Goal: Find contact information: Find contact information

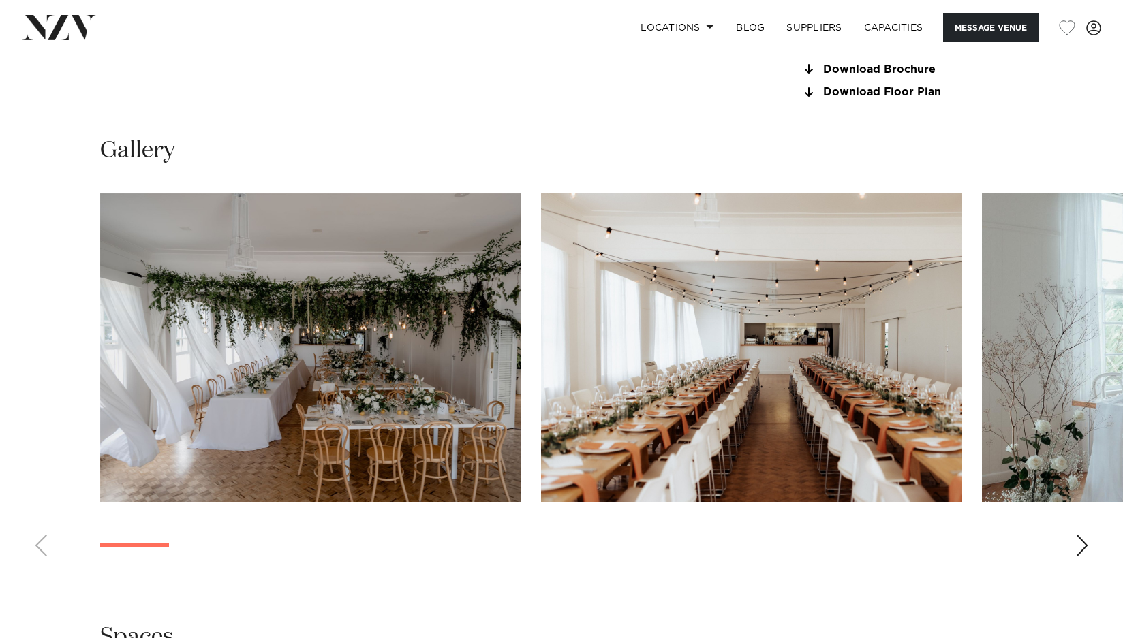
scroll to position [1239, 0]
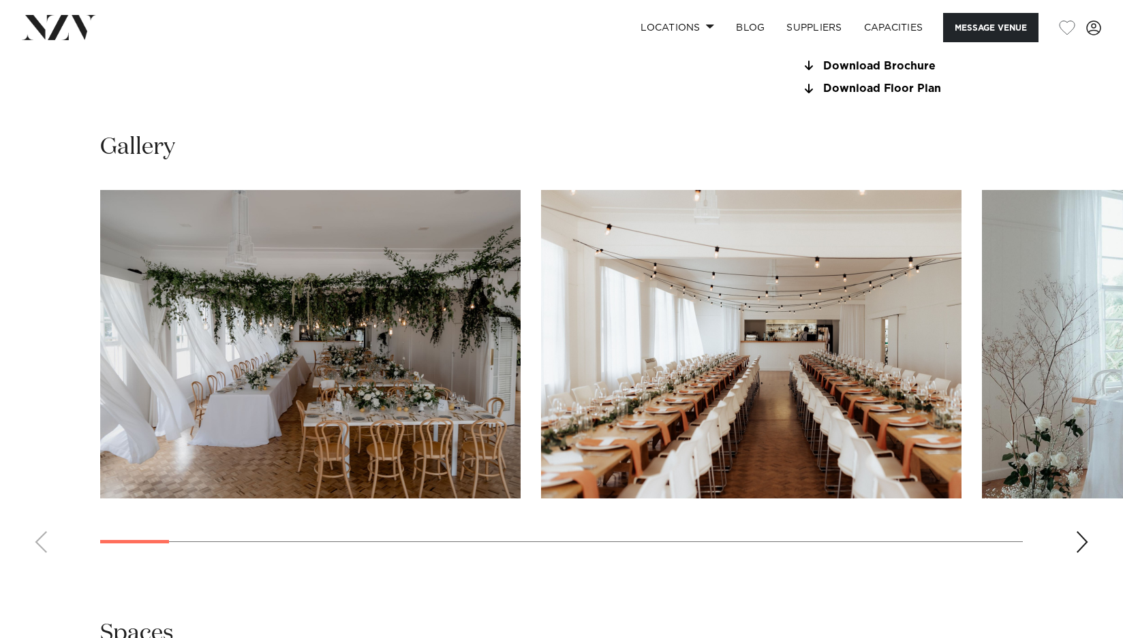
click at [750, 363] on img "2 / 28" at bounding box center [751, 344] width 420 height 309
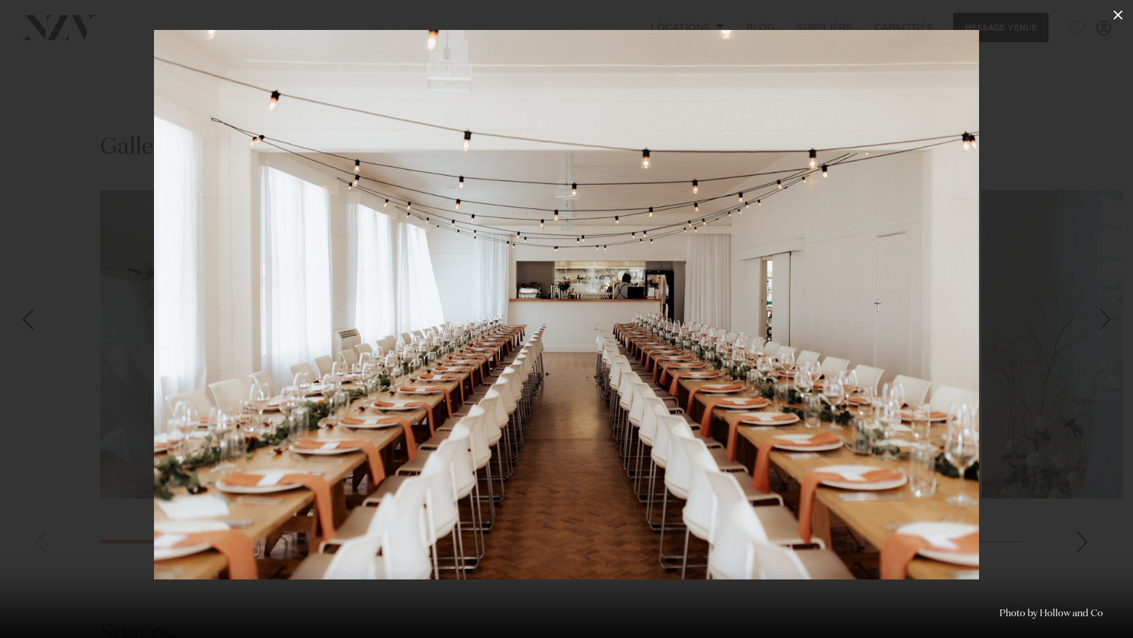
click at [1121, 12] on icon at bounding box center [1118, 15] width 10 height 10
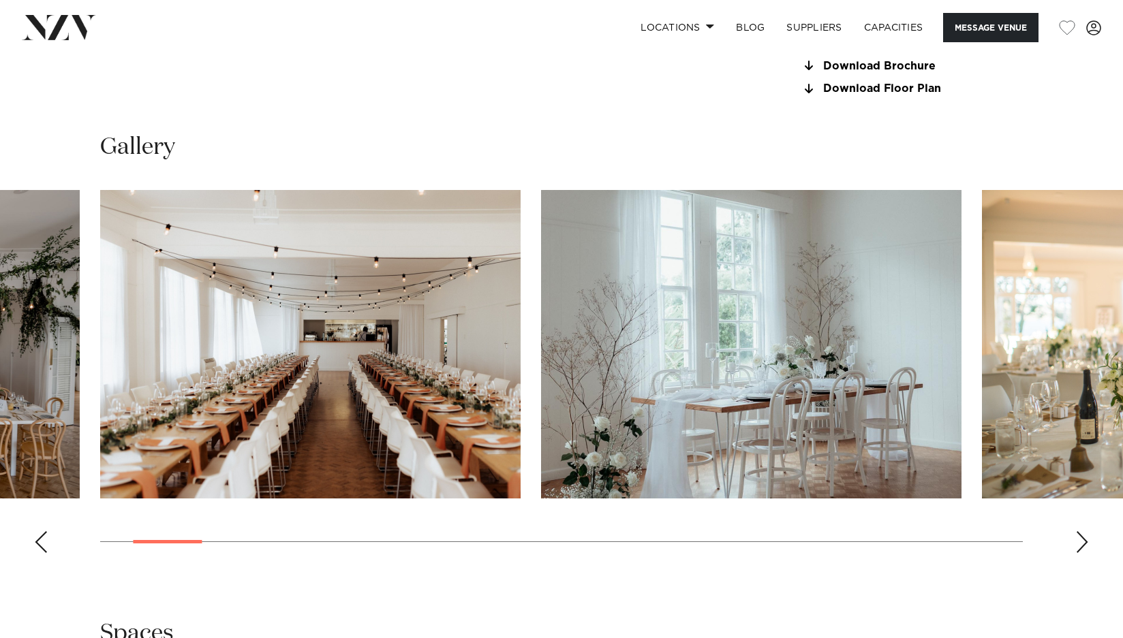
click at [1081, 534] on div "Next slide" at bounding box center [1082, 542] width 14 height 22
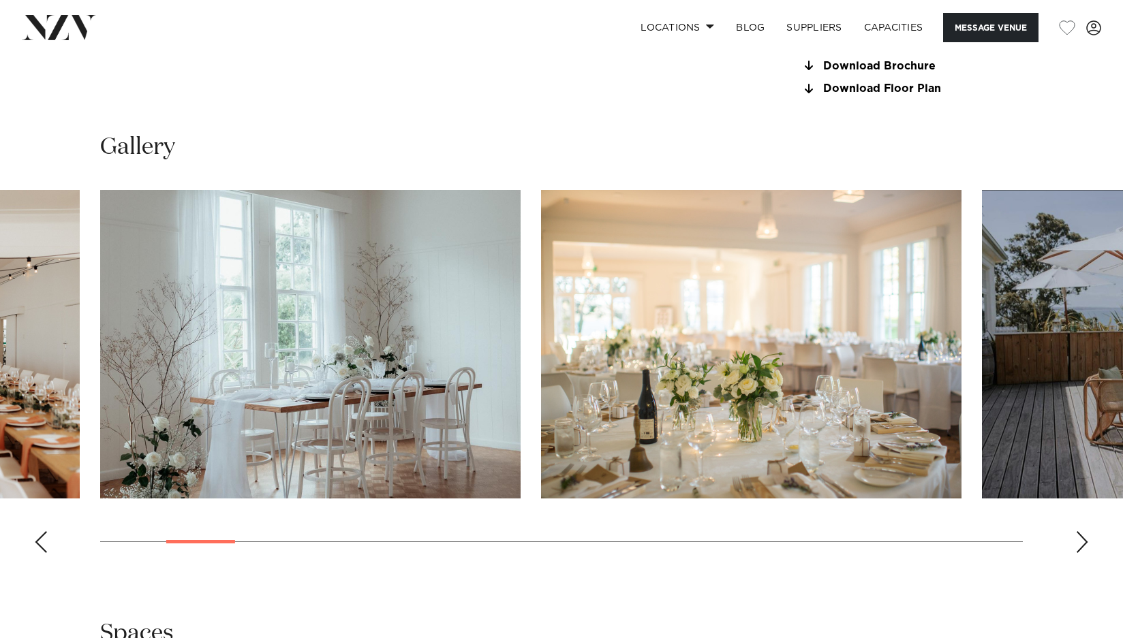
click at [1081, 534] on div "Next slide" at bounding box center [1082, 542] width 14 height 22
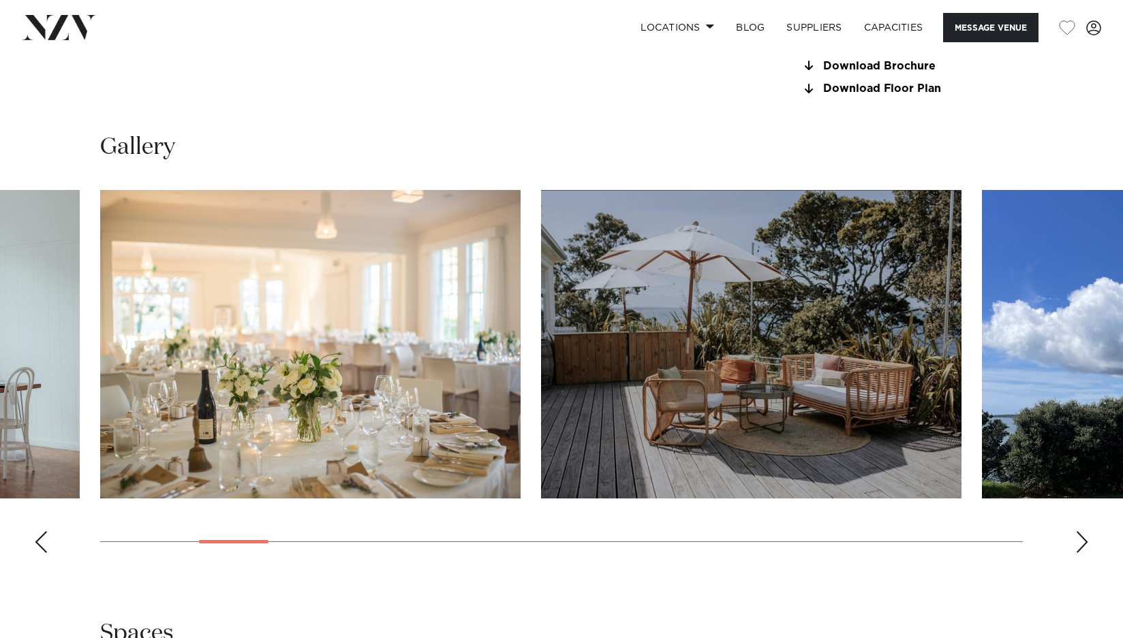
click at [1081, 534] on div "Next slide" at bounding box center [1082, 542] width 14 height 22
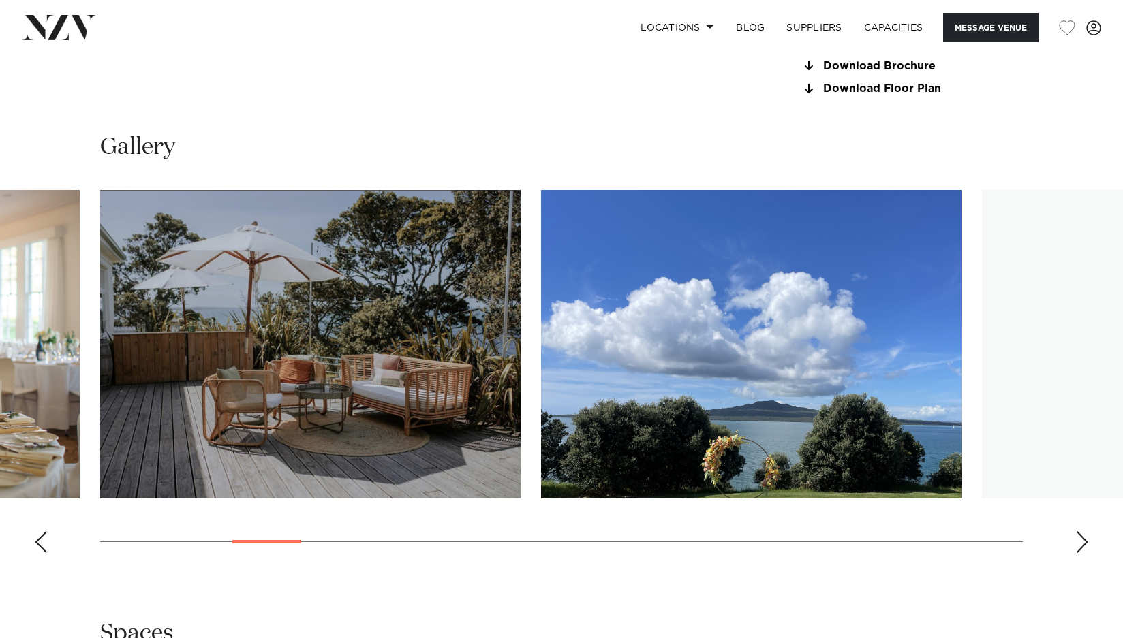
click at [1081, 534] on div "Next slide" at bounding box center [1082, 542] width 14 height 22
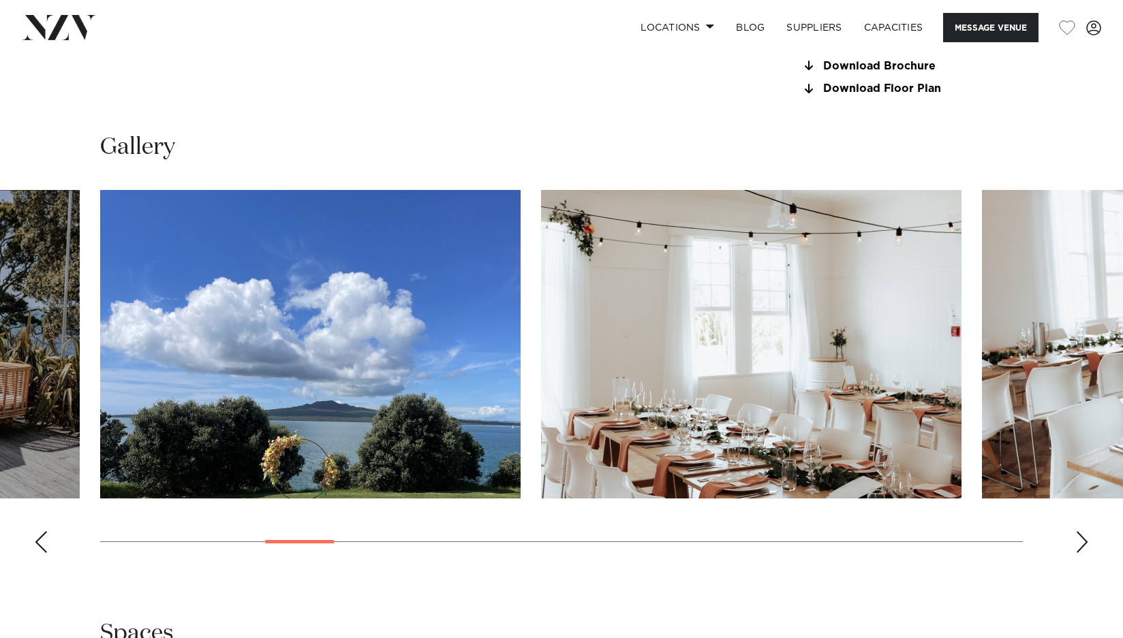
click at [1081, 534] on div "Next slide" at bounding box center [1082, 542] width 14 height 22
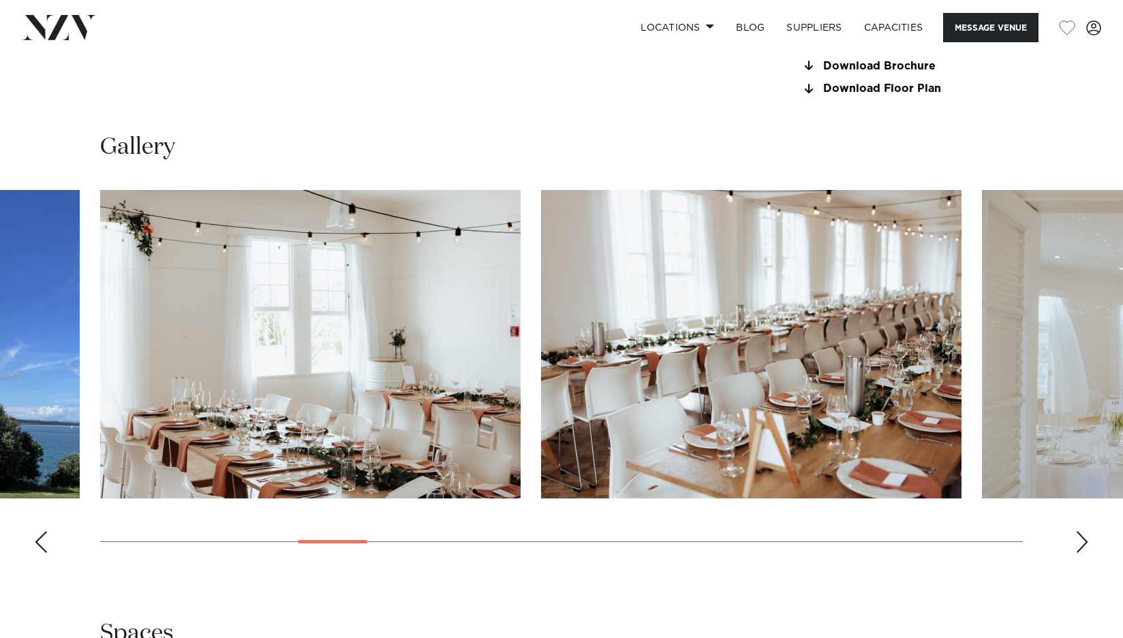
click at [1081, 534] on div "Next slide" at bounding box center [1082, 542] width 14 height 22
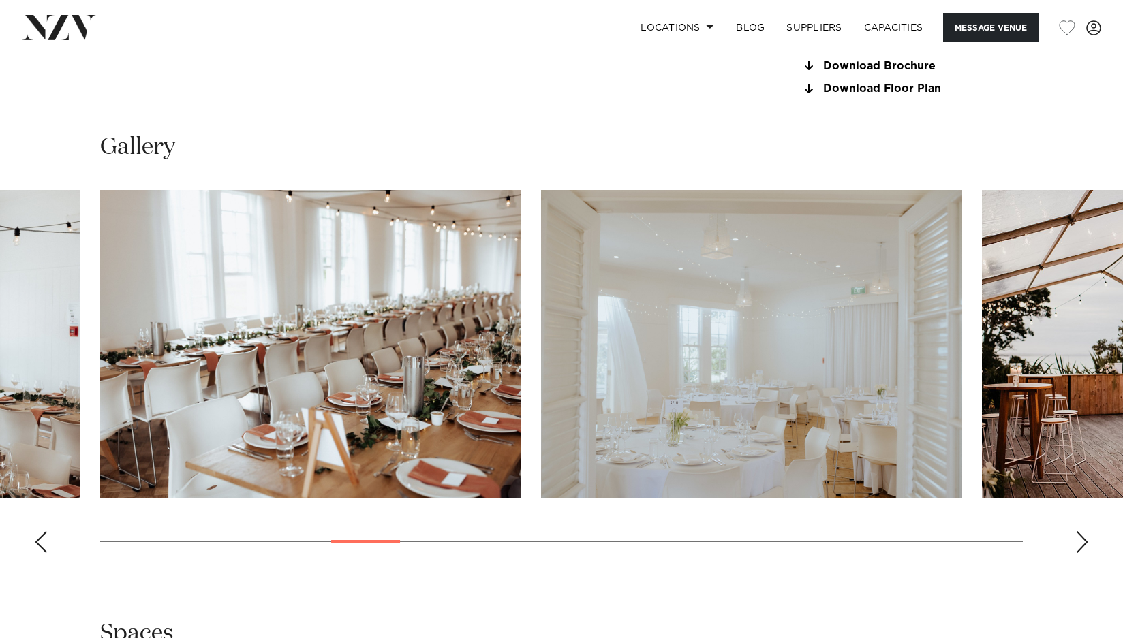
click at [1081, 535] on div "Next slide" at bounding box center [1082, 542] width 14 height 22
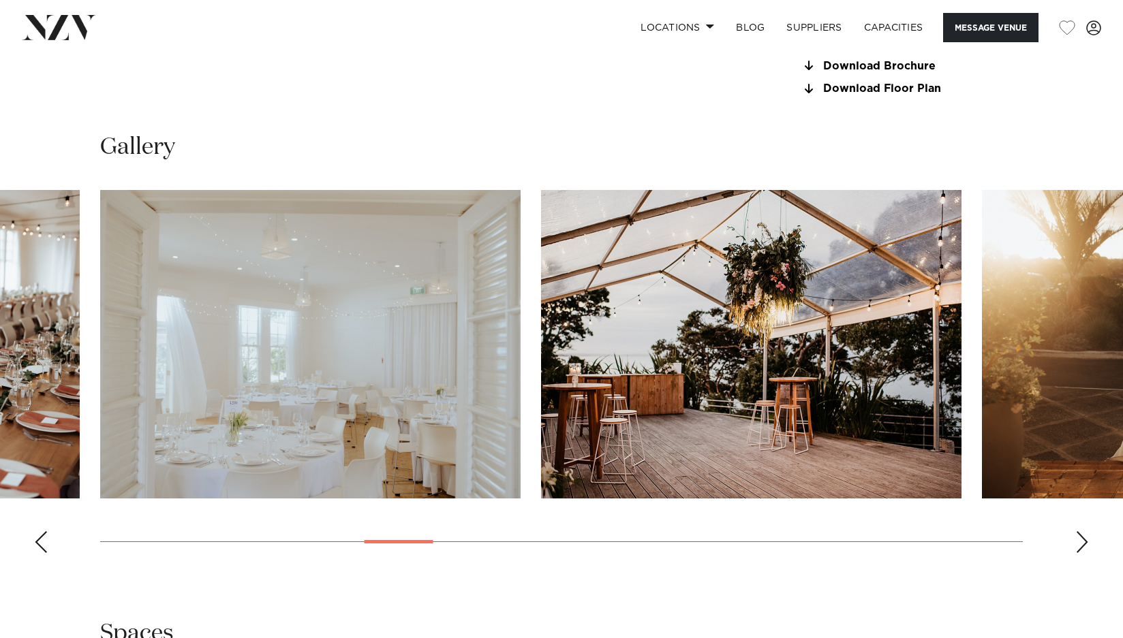
click at [1079, 537] on div "Next slide" at bounding box center [1082, 542] width 14 height 22
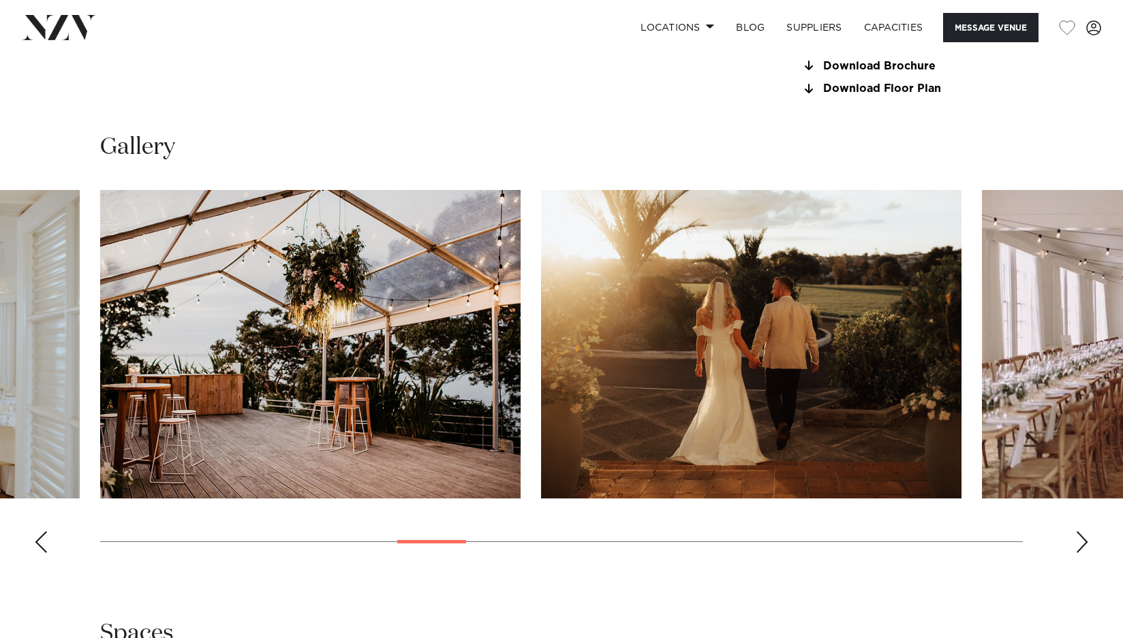
click at [1079, 537] on div "Next slide" at bounding box center [1082, 542] width 14 height 22
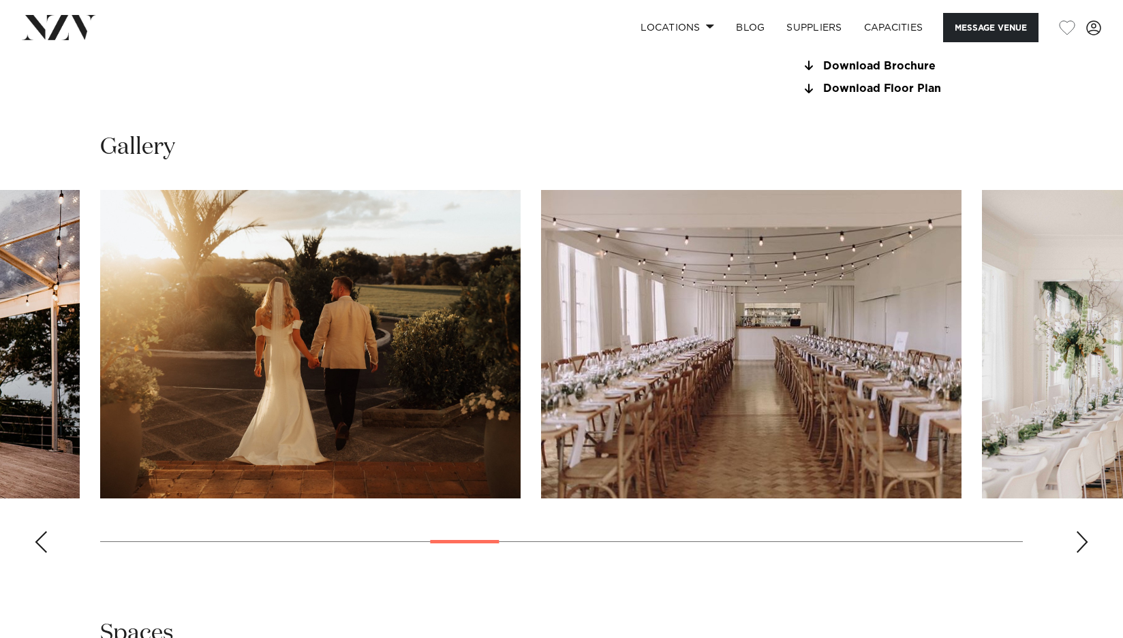
click at [1079, 537] on div "Next slide" at bounding box center [1082, 542] width 14 height 22
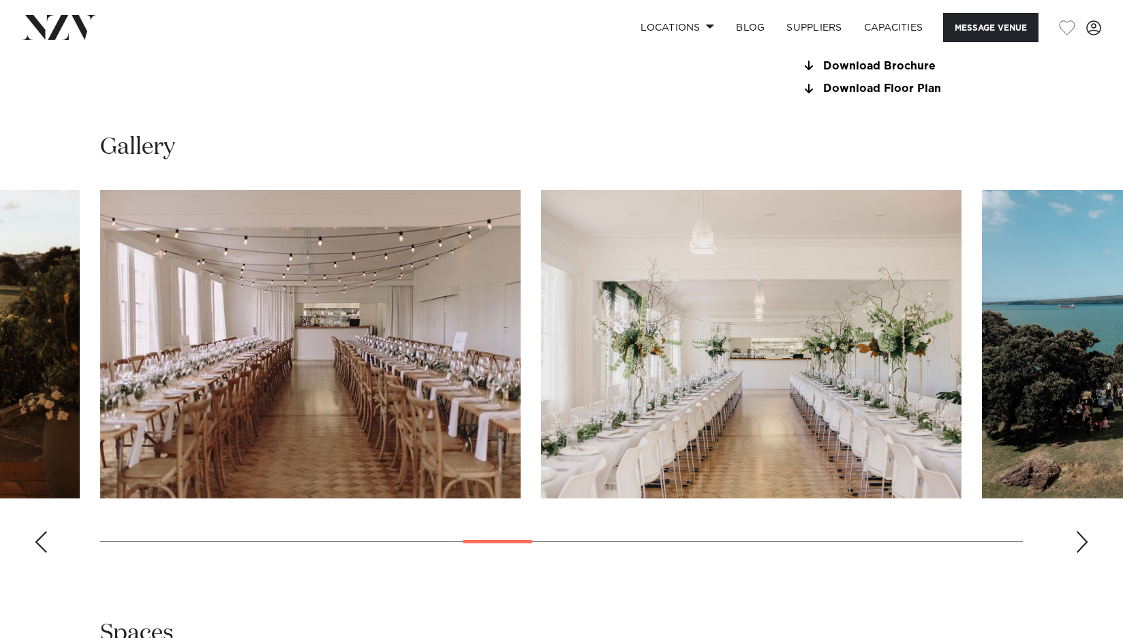
click at [1079, 537] on div "Next slide" at bounding box center [1082, 542] width 14 height 22
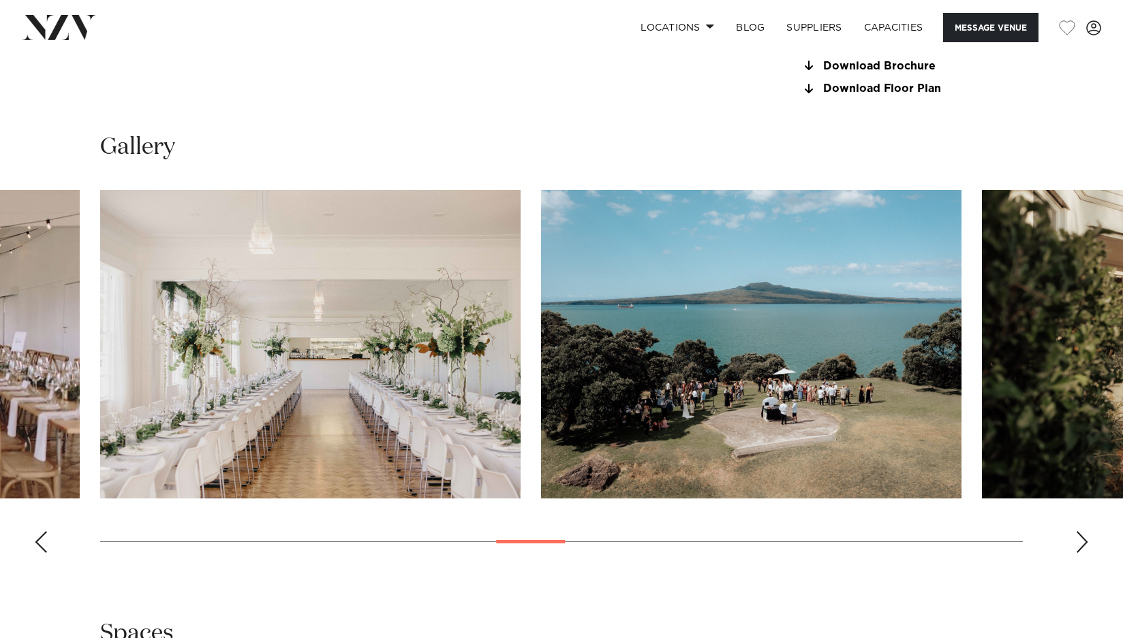
click at [1079, 536] on div "Next slide" at bounding box center [1082, 542] width 14 height 22
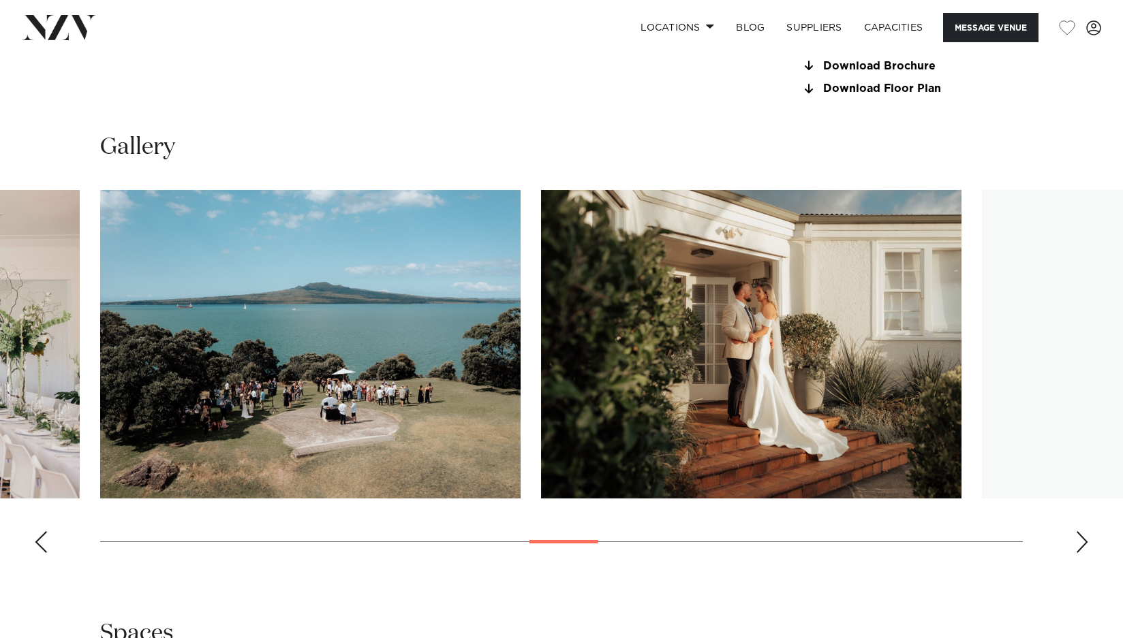
click at [1079, 536] on div "Next slide" at bounding box center [1082, 542] width 14 height 22
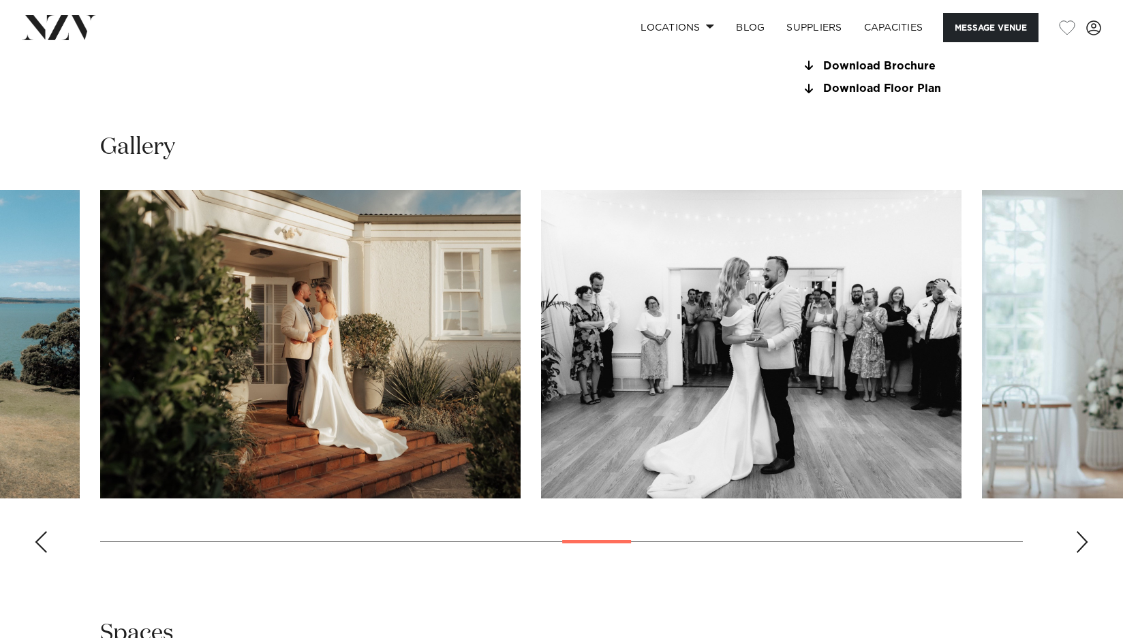
click at [1079, 536] on div "Next slide" at bounding box center [1082, 542] width 14 height 22
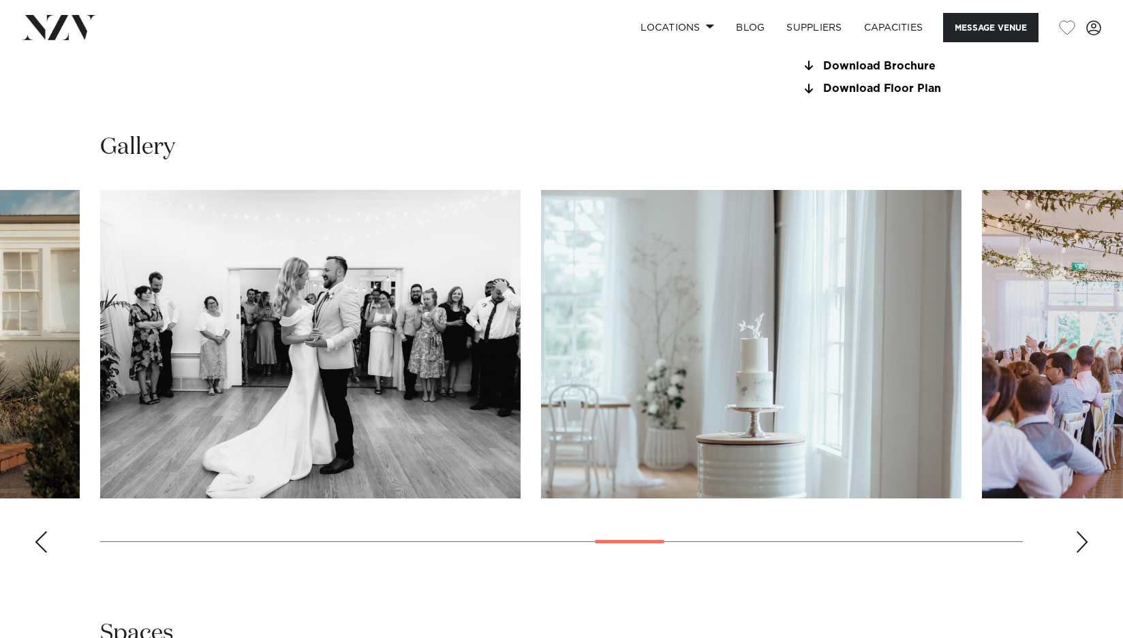
click at [1079, 536] on div "Next slide" at bounding box center [1082, 542] width 14 height 22
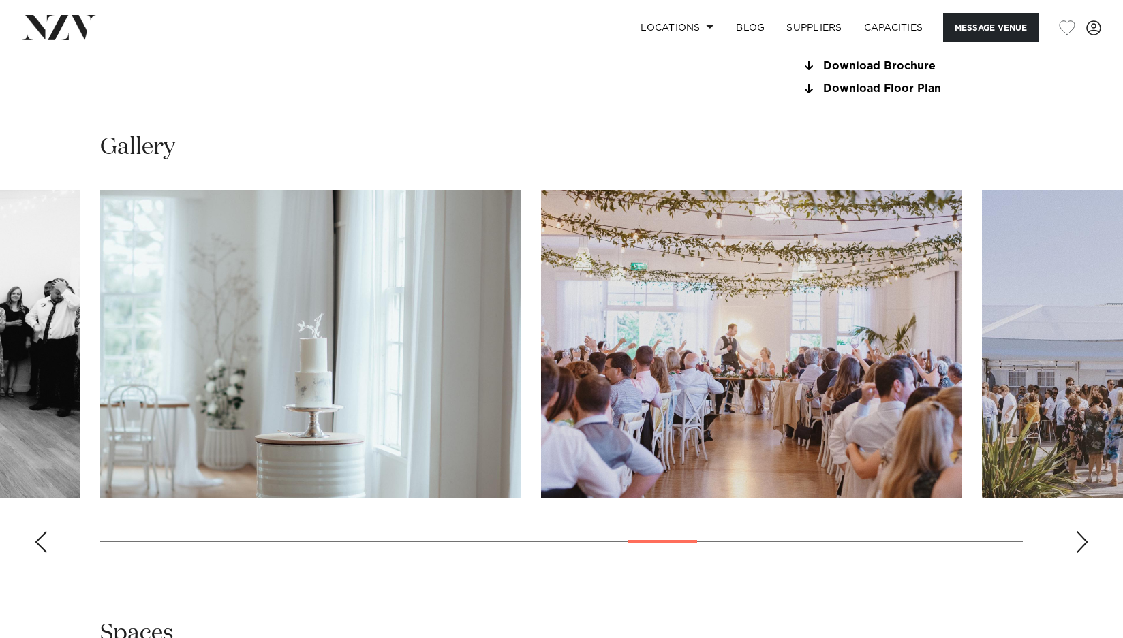
click at [1079, 538] on div "Next slide" at bounding box center [1082, 542] width 14 height 22
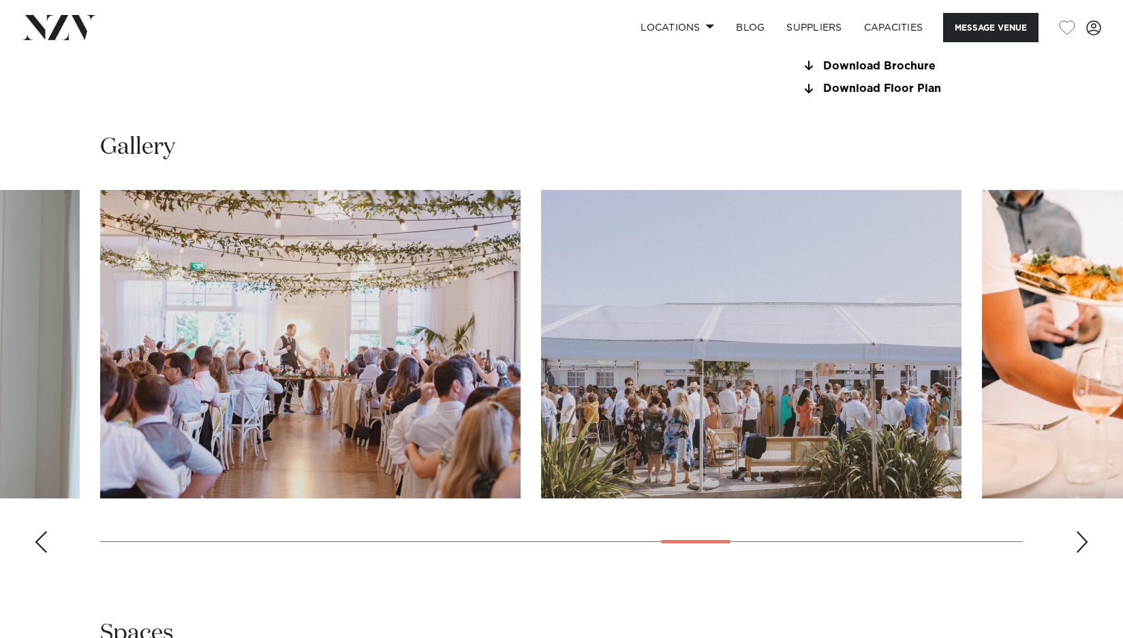
click at [1079, 538] on div "Next slide" at bounding box center [1082, 542] width 14 height 22
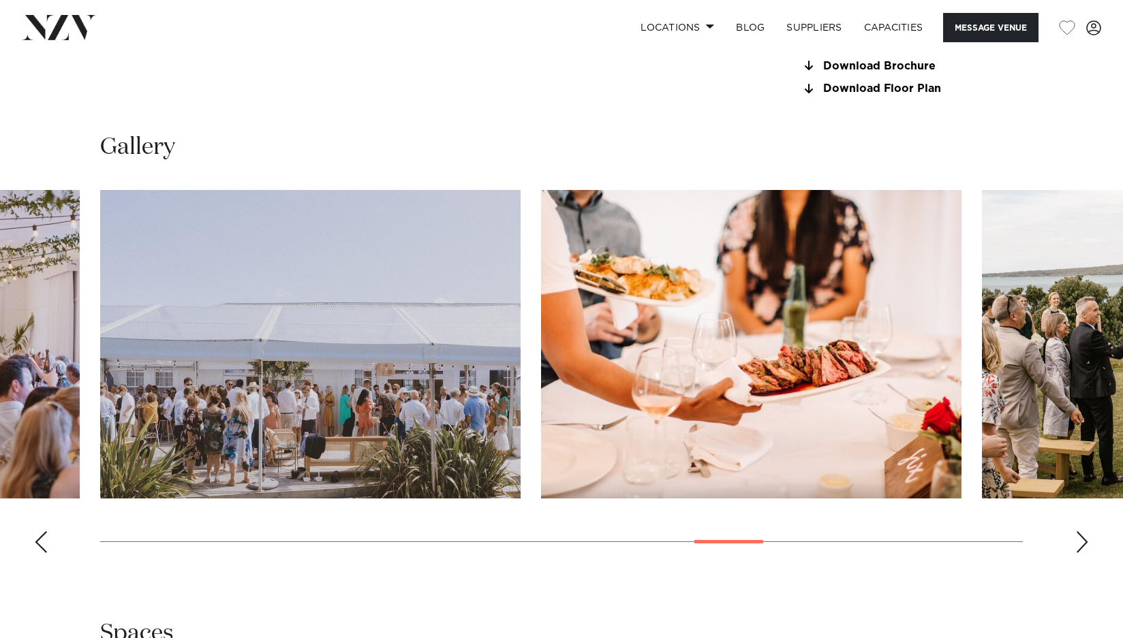
click at [1079, 538] on div "Next slide" at bounding box center [1082, 542] width 14 height 22
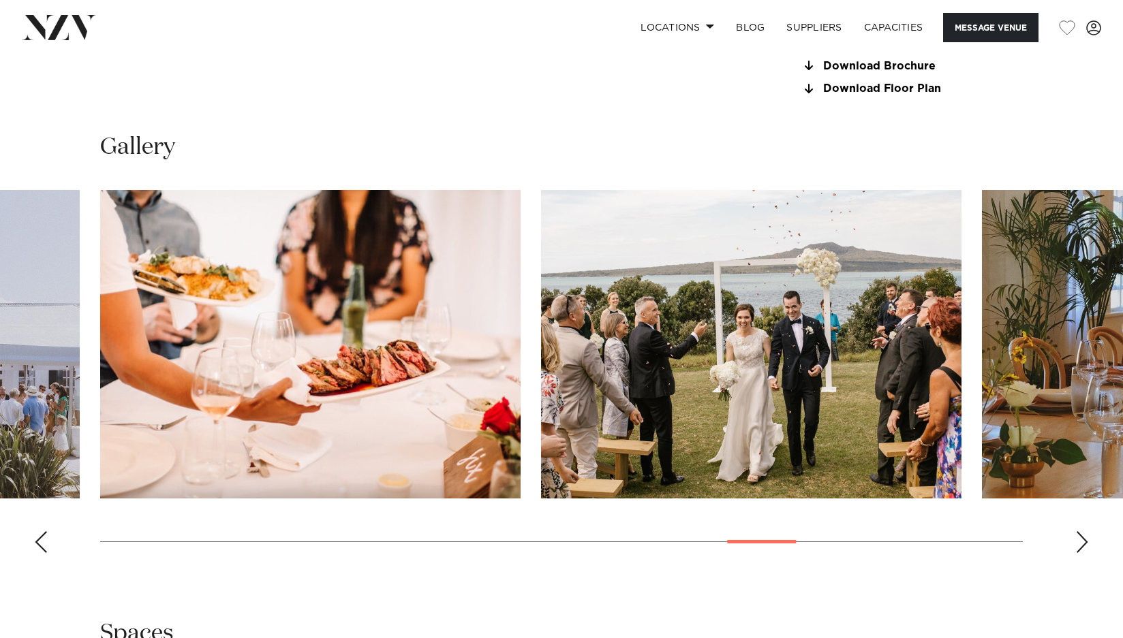
click at [1079, 538] on div "Next slide" at bounding box center [1082, 542] width 14 height 22
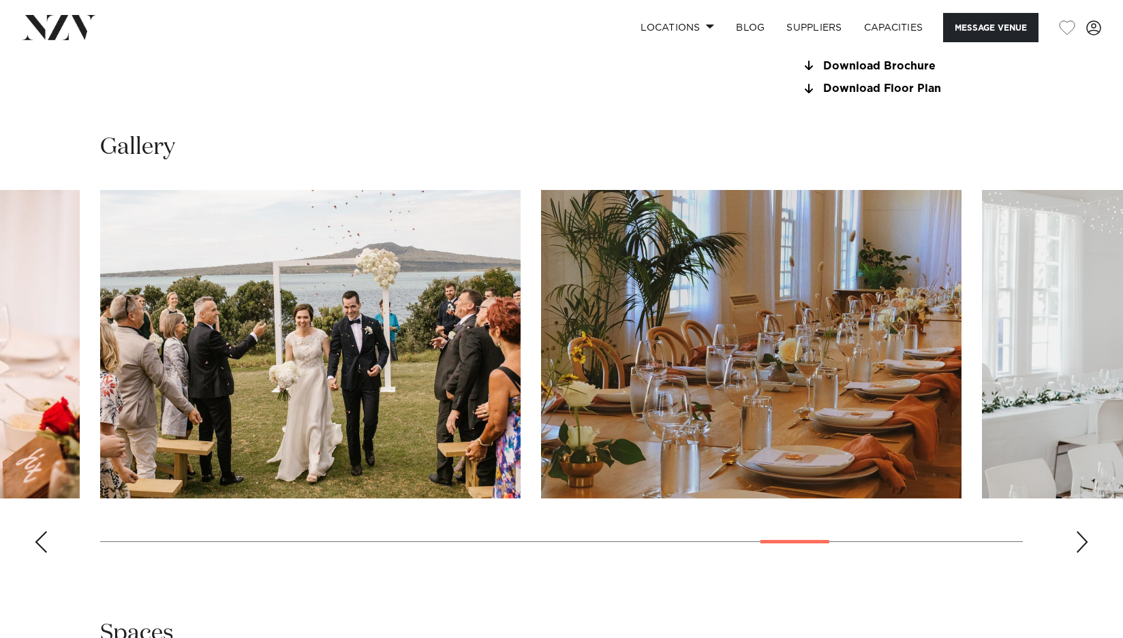
click at [1079, 538] on div "Next slide" at bounding box center [1082, 542] width 14 height 22
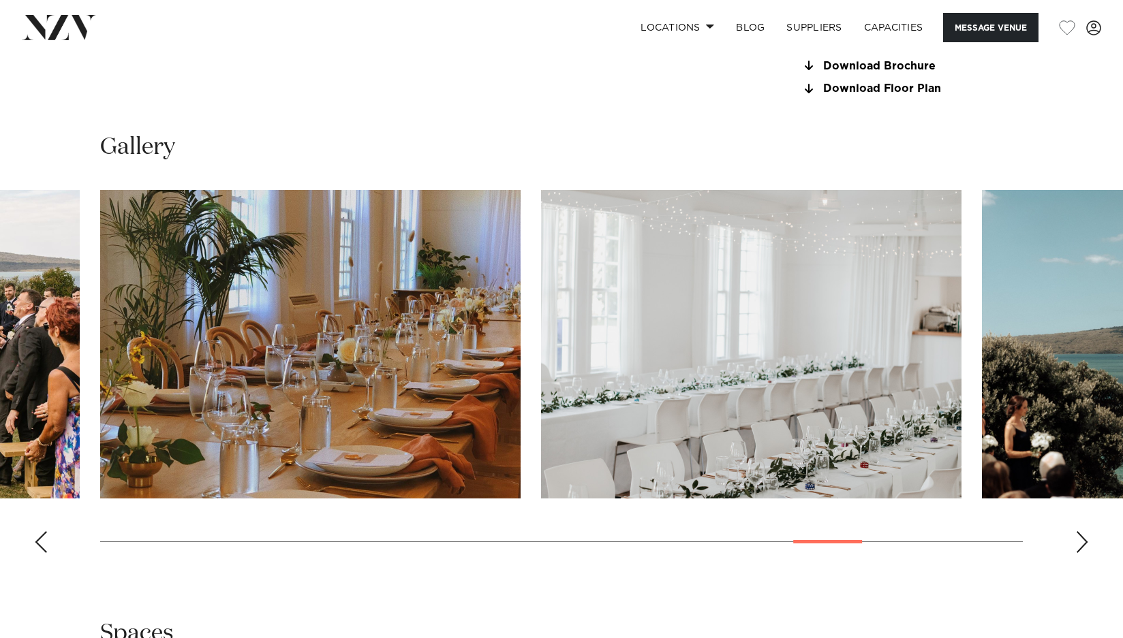
click at [1079, 538] on div "Next slide" at bounding box center [1082, 542] width 14 height 22
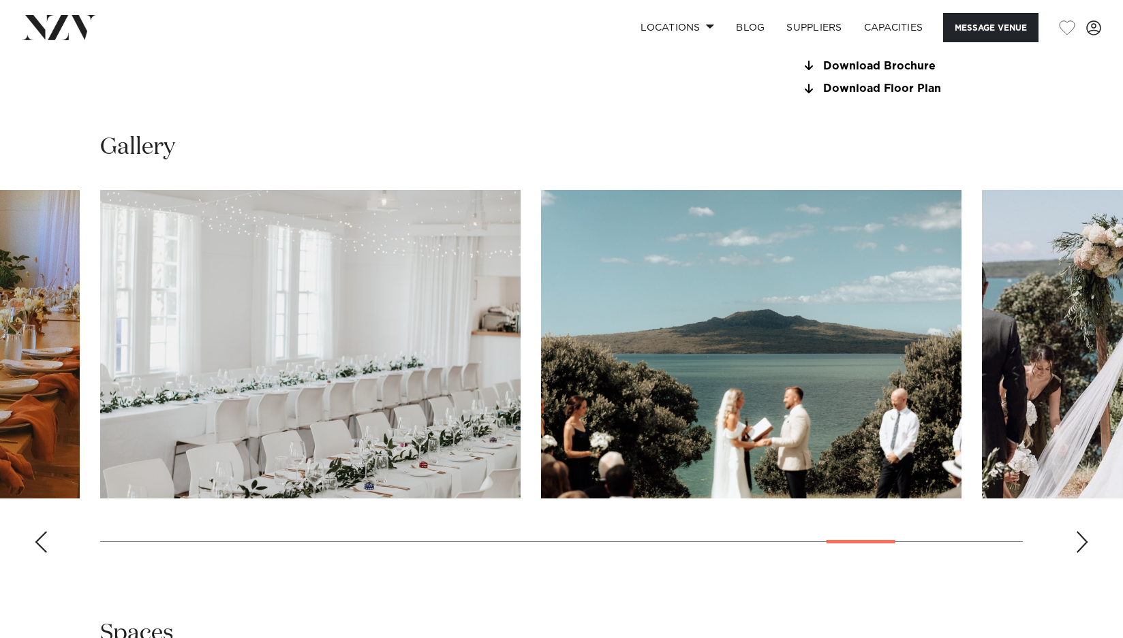
click at [1079, 538] on div "Next slide" at bounding box center [1082, 542] width 14 height 22
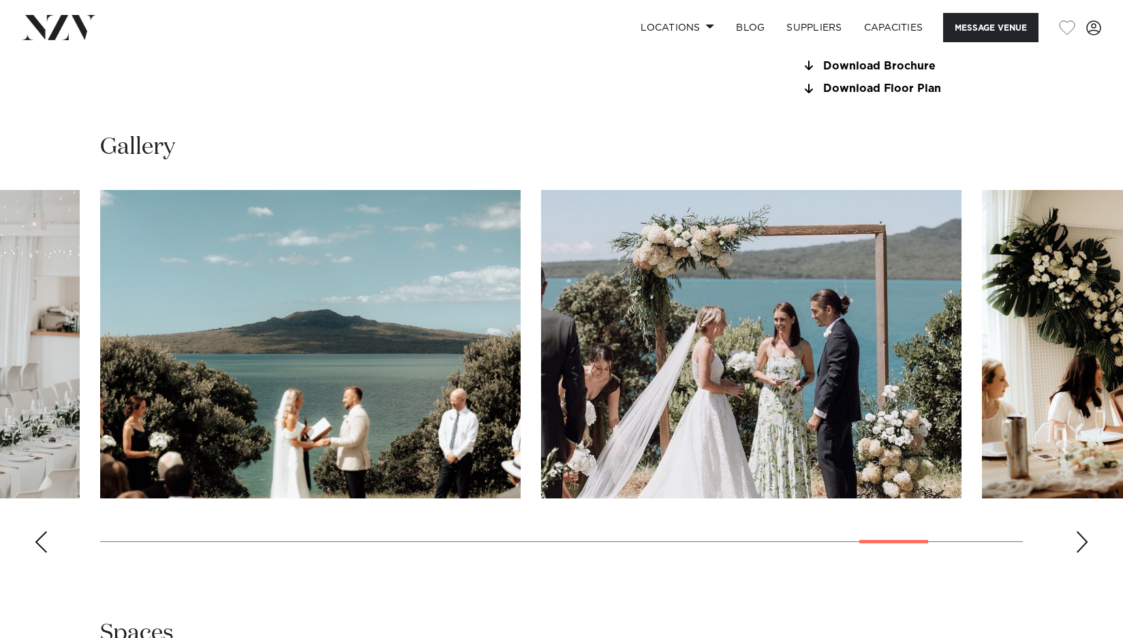
click at [1079, 538] on div "Next slide" at bounding box center [1082, 542] width 14 height 22
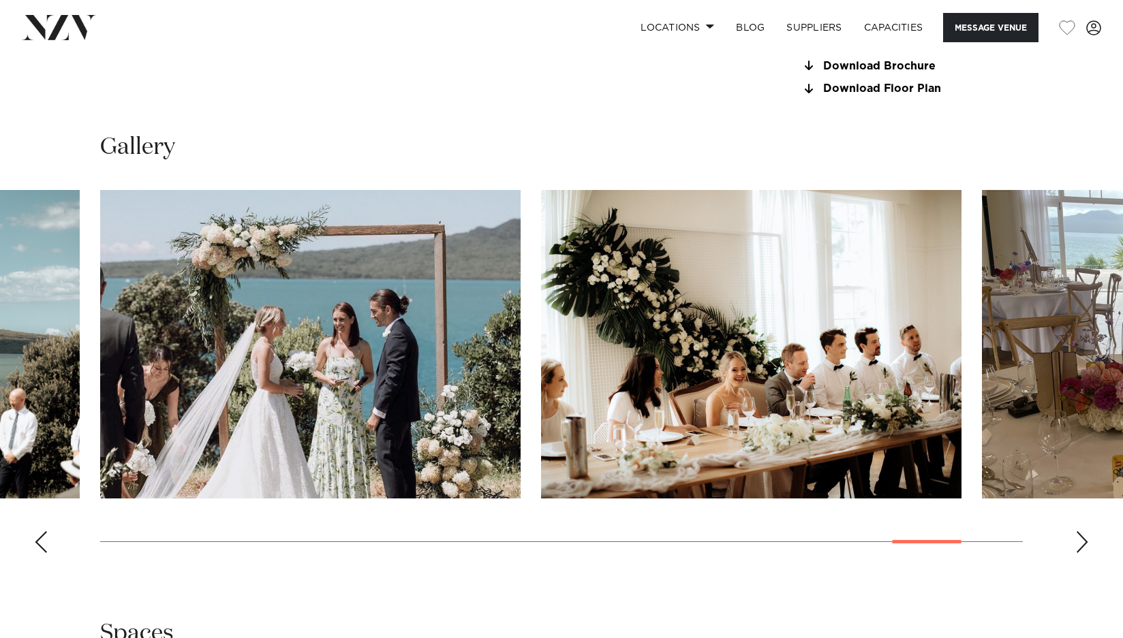
click at [1079, 533] on div "Next slide" at bounding box center [1082, 542] width 14 height 22
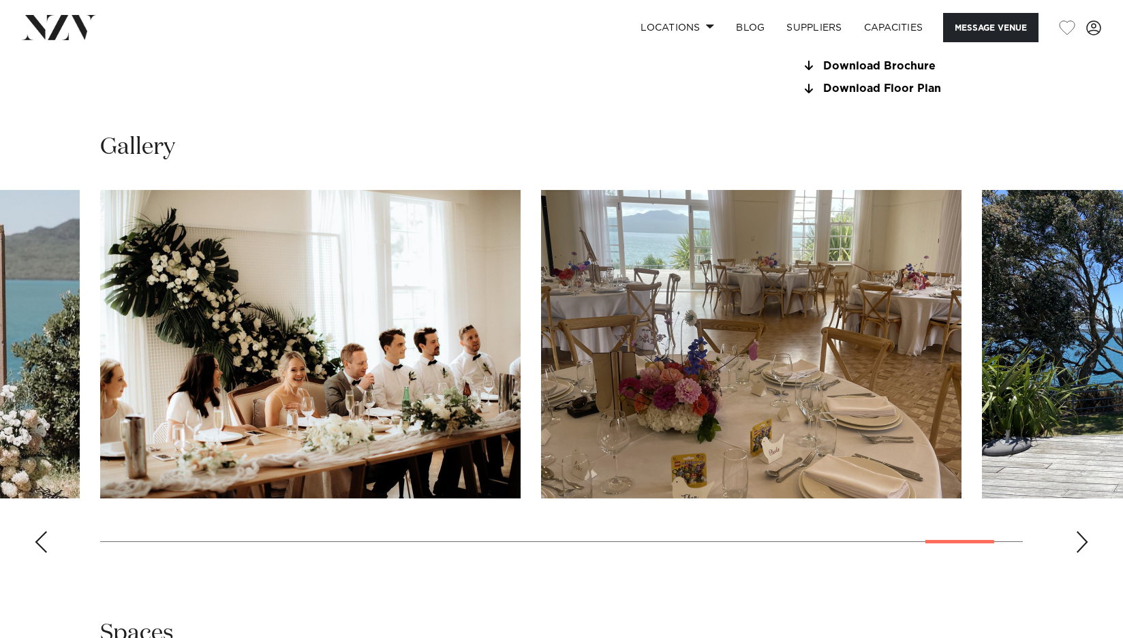
click at [1079, 532] on div "Next slide" at bounding box center [1082, 542] width 14 height 22
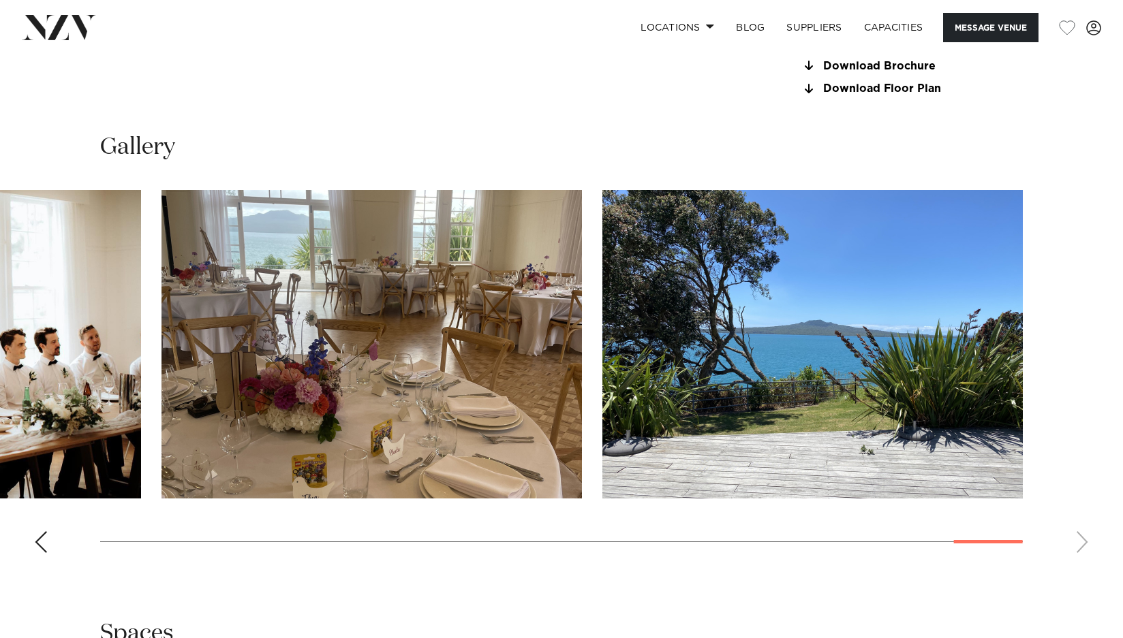
click at [1079, 533] on swiper-container at bounding box center [561, 377] width 1123 height 374
click at [40, 535] on div "Previous slide" at bounding box center [41, 542] width 14 height 22
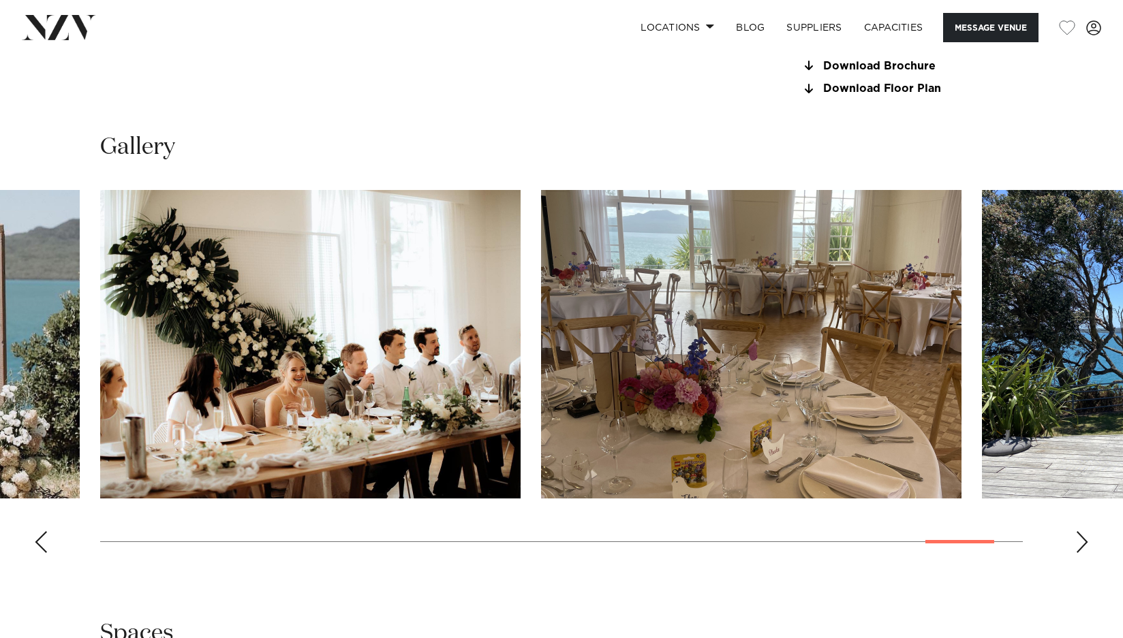
click at [40, 535] on div "Previous slide" at bounding box center [41, 542] width 14 height 22
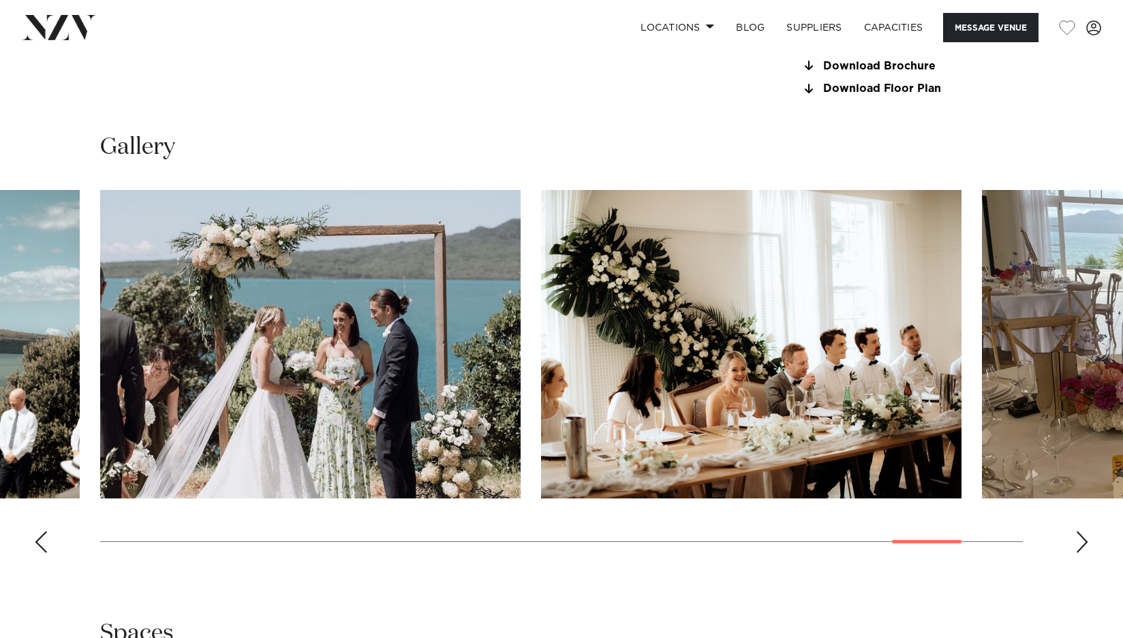
click at [40, 535] on div "Previous slide" at bounding box center [41, 542] width 14 height 22
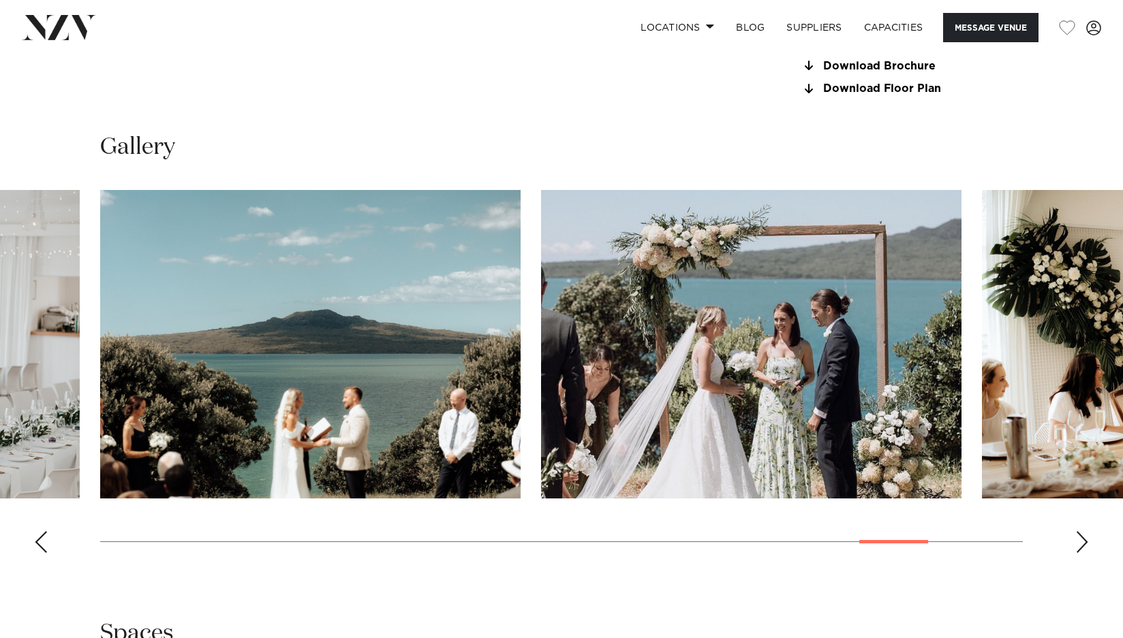
click at [40, 535] on div "Previous slide" at bounding box center [41, 542] width 14 height 22
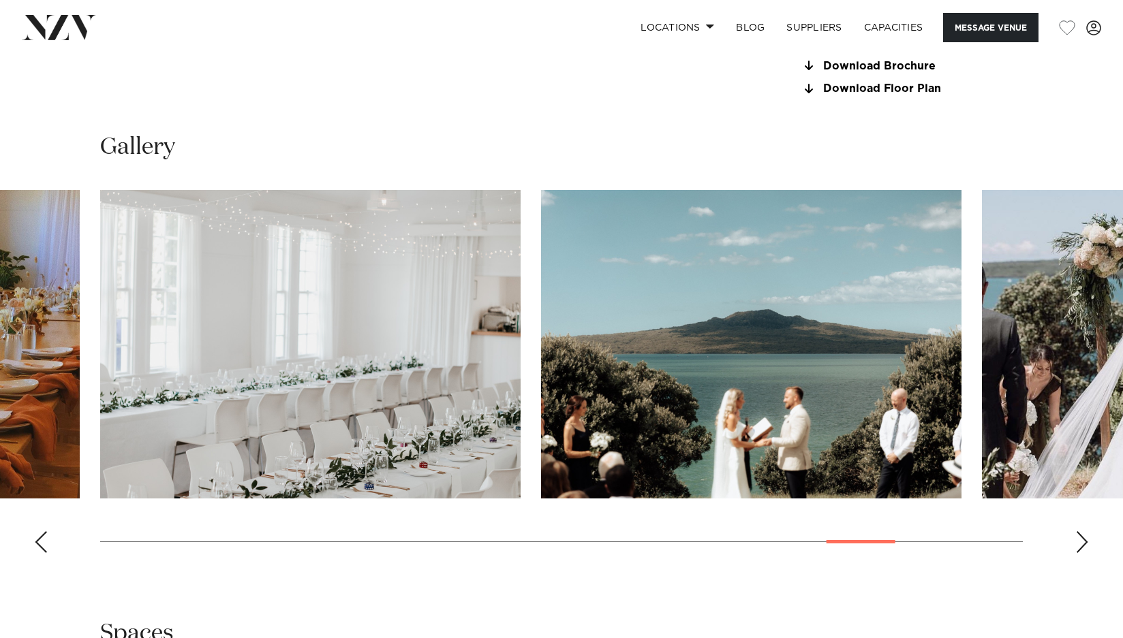
click at [40, 535] on div "Previous slide" at bounding box center [41, 542] width 14 height 22
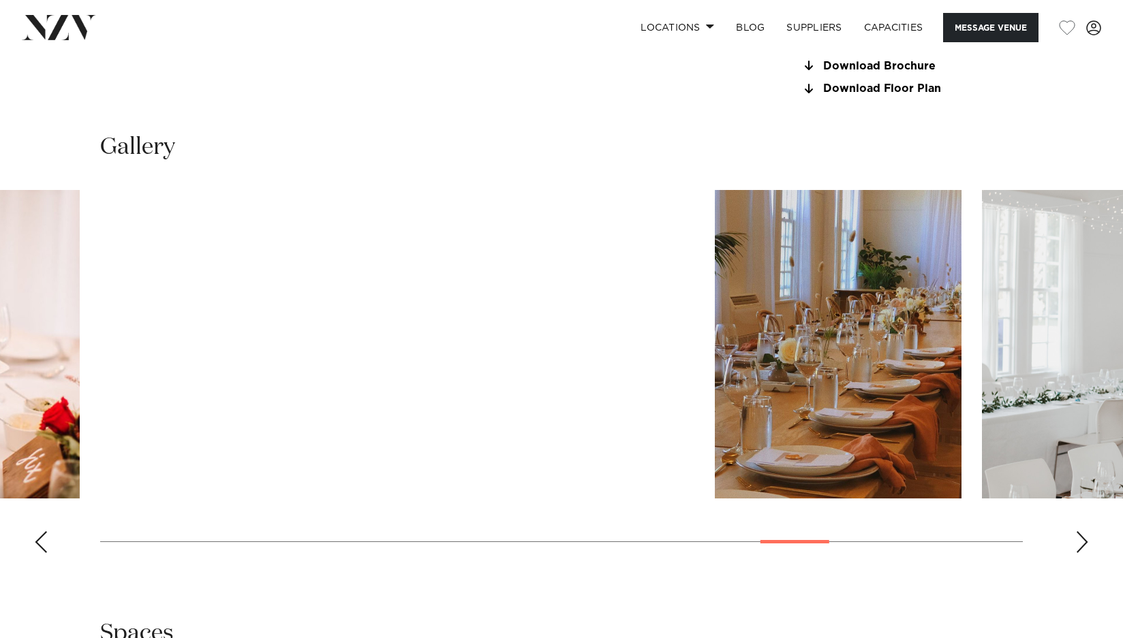
click at [40, 535] on div "Previous slide" at bounding box center [41, 542] width 14 height 22
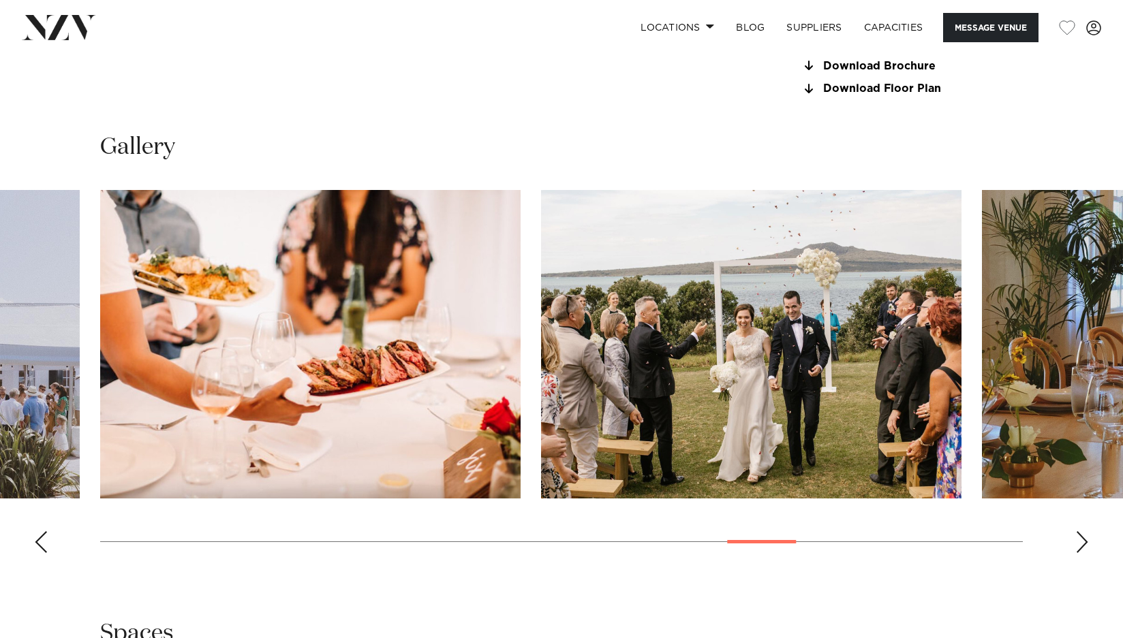
click at [40, 535] on div "Previous slide" at bounding box center [41, 542] width 14 height 22
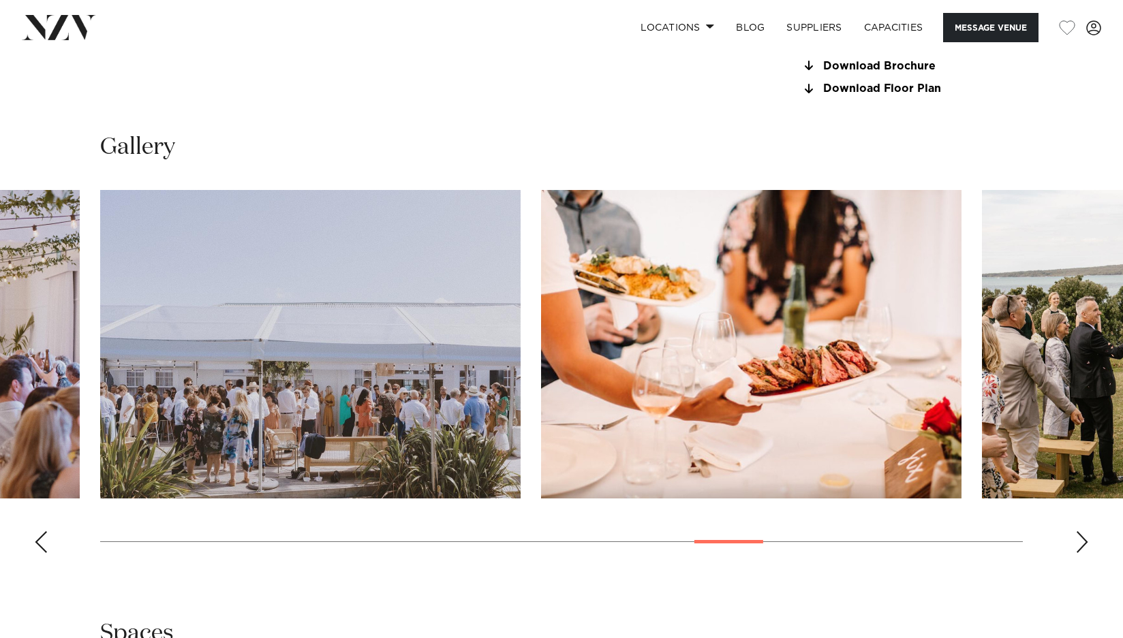
click at [40, 535] on div "Previous slide" at bounding box center [41, 542] width 14 height 22
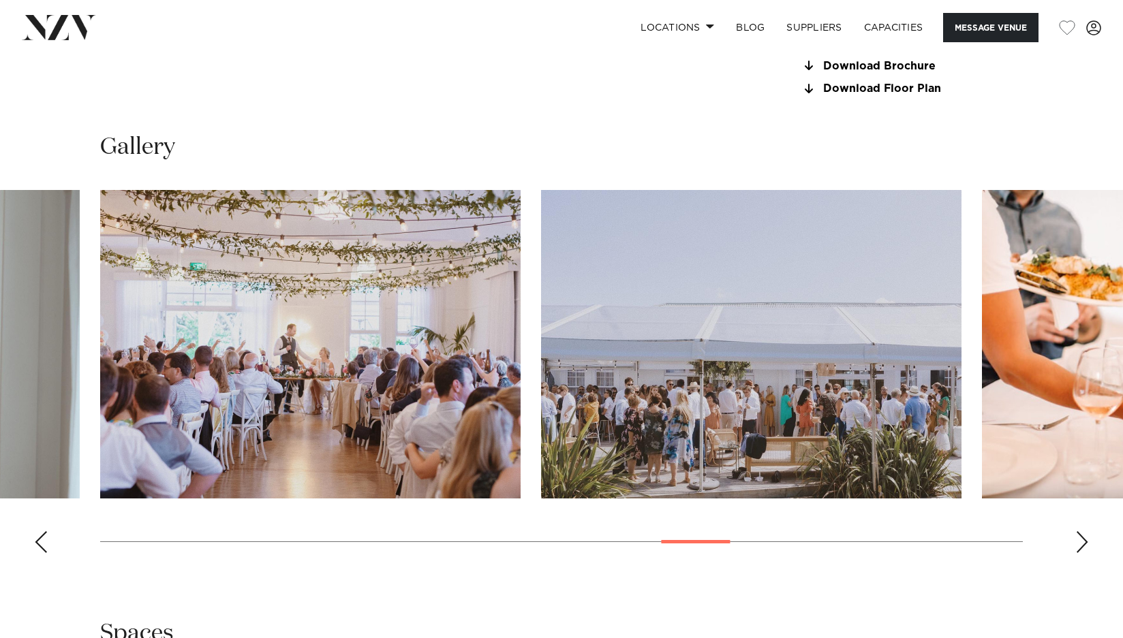
click at [40, 535] on div "Previous slide" at bounding box center [41, 542] width 14 height 22
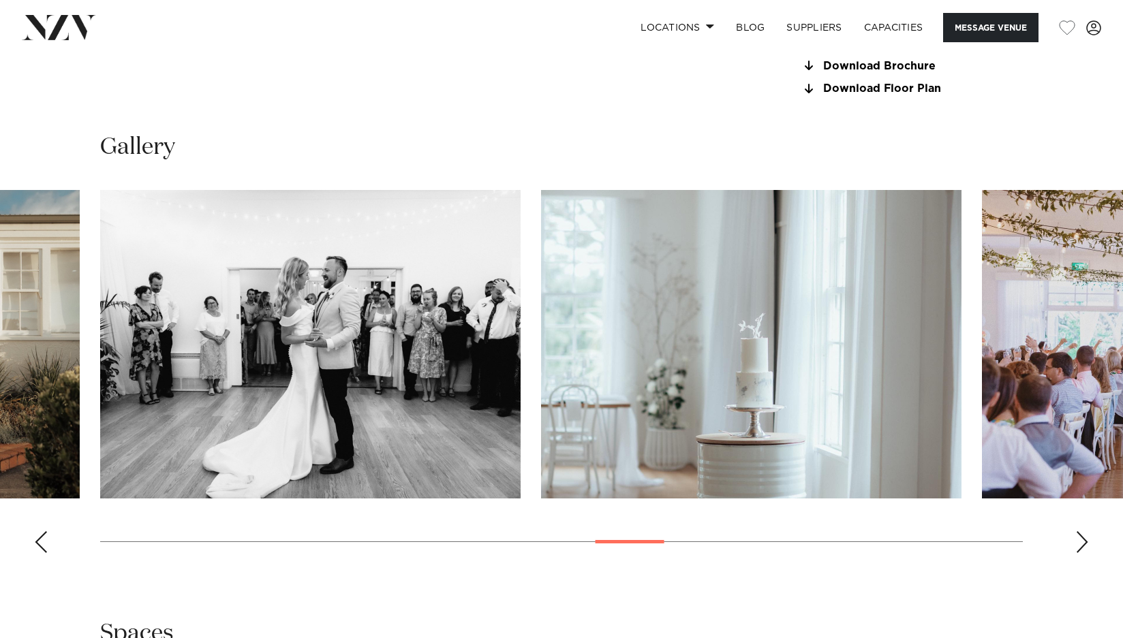
click at [40, 535] on div "Previous slide" at bounding box center [41, 542] width 14 height 22
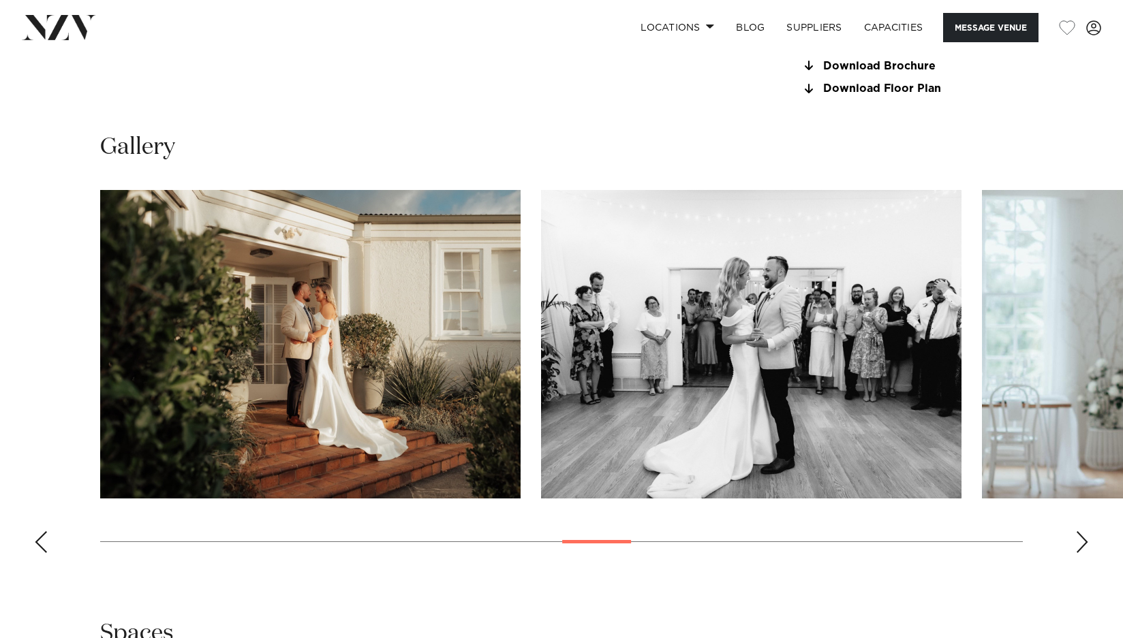
click at [40, 535] on div "Previous slide" at bounding box center [41, 542] width 14 height 22
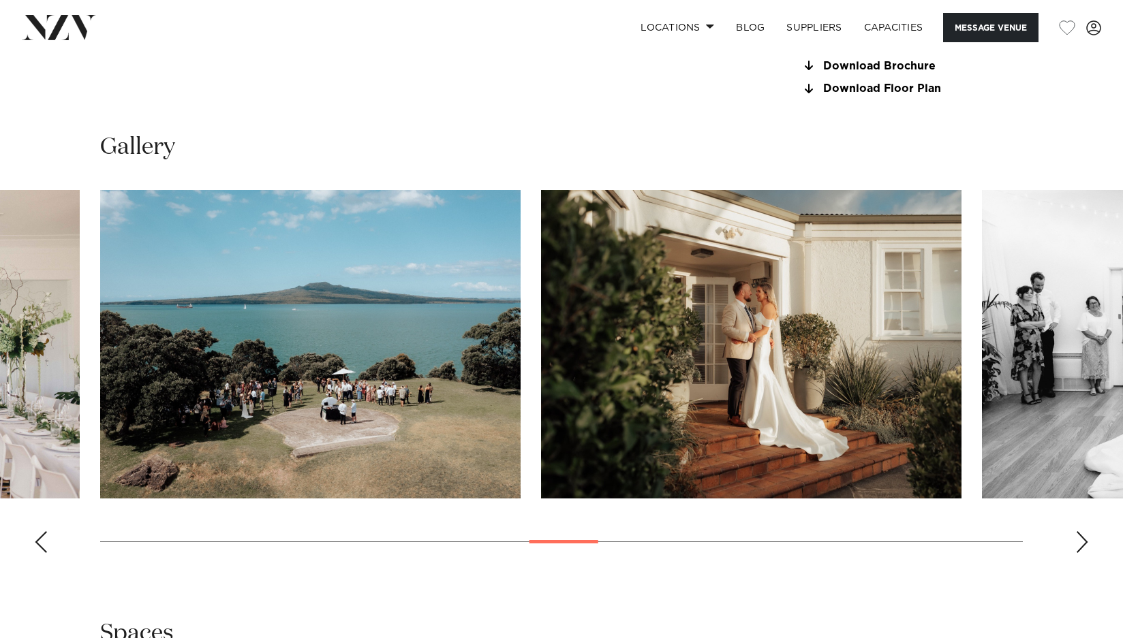
click at [40, 535] on div "Previous slide" at bounding box center [41, 542] width 14 height 22
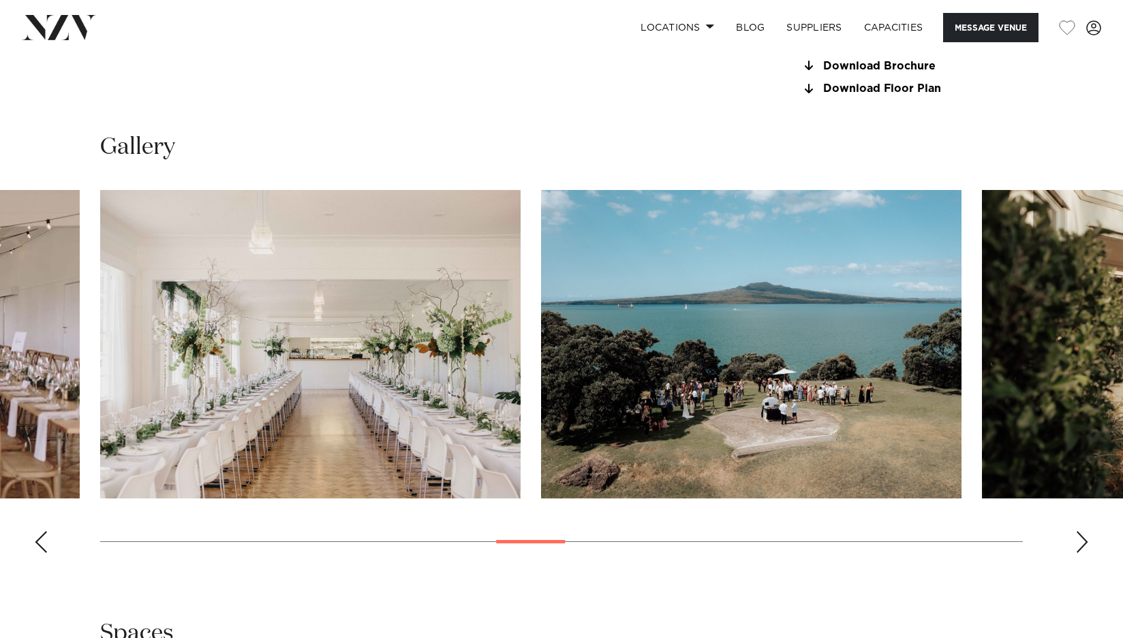
click at [40, 535] on div "Previous slide" at bounding box center [41, 542] width 14 height 22
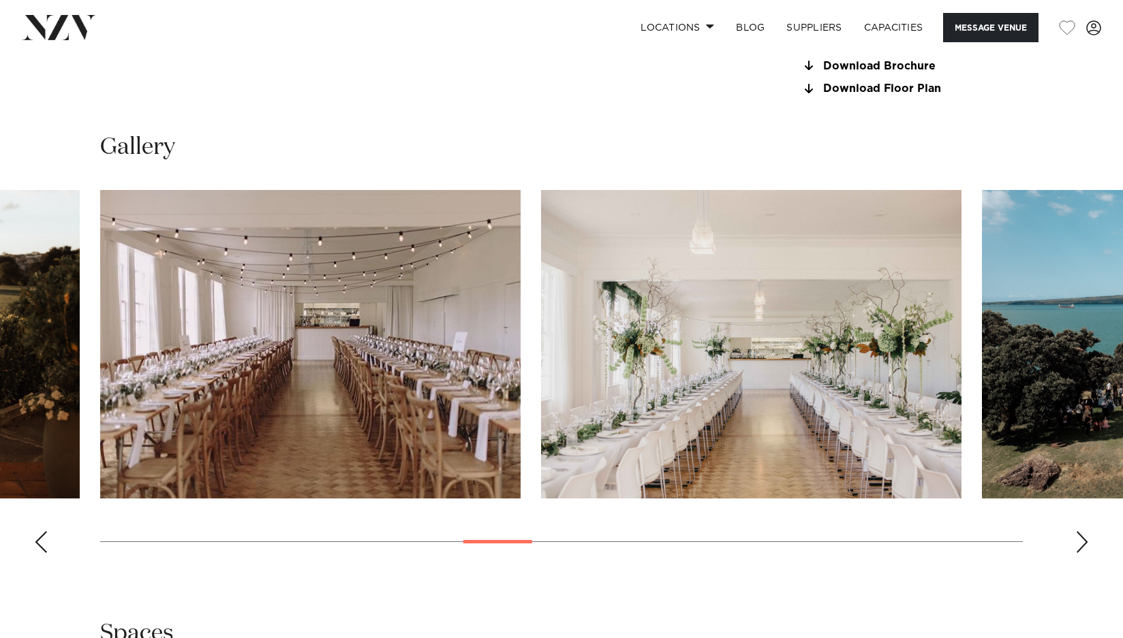
click at [40, 535] on div "Previous slide" at bounding box center [41, 542] width 14 height 22
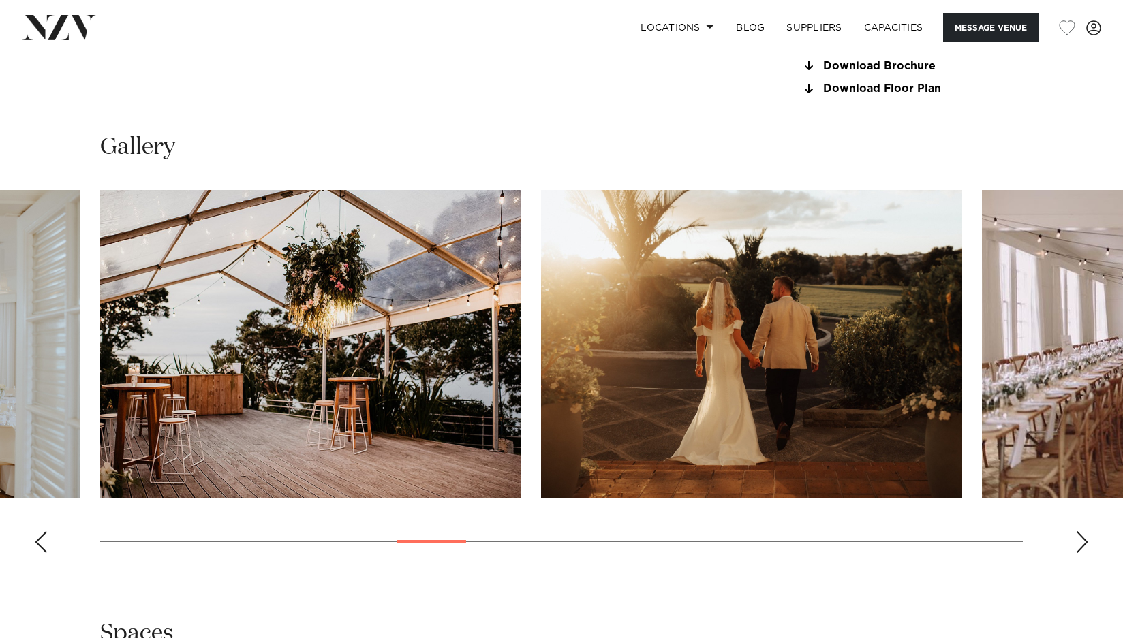
click at [40, 535] on div "Previous slide" at bounding box center [41, 542] width 14 height 22
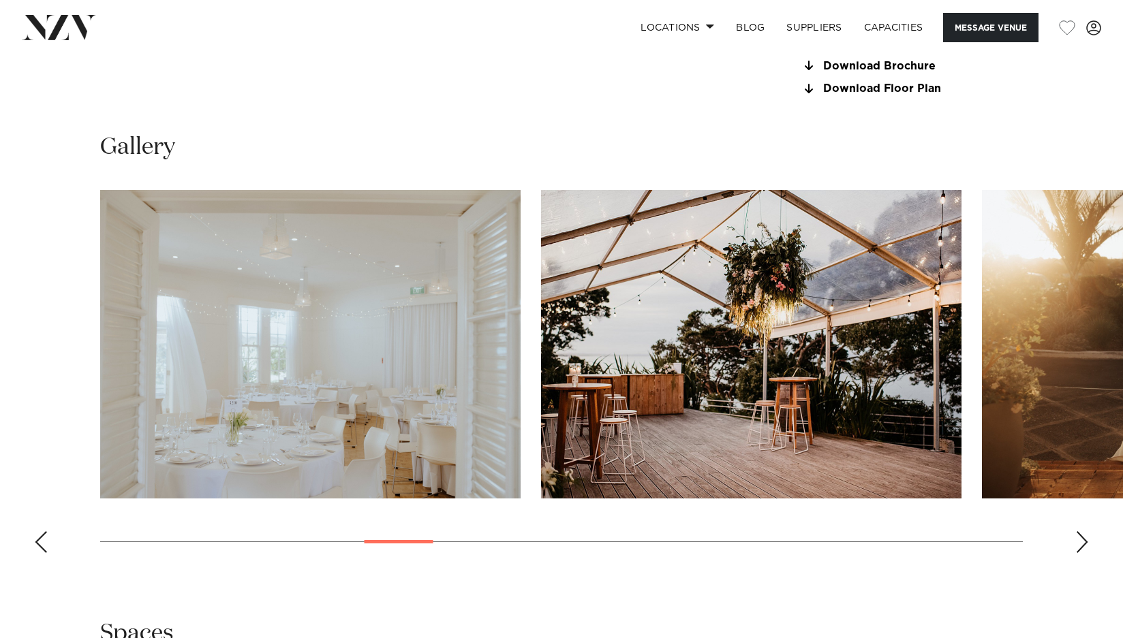
click at [40, 535] on div "Previous slide" at bounding box center [41, 542] width 14 height 22
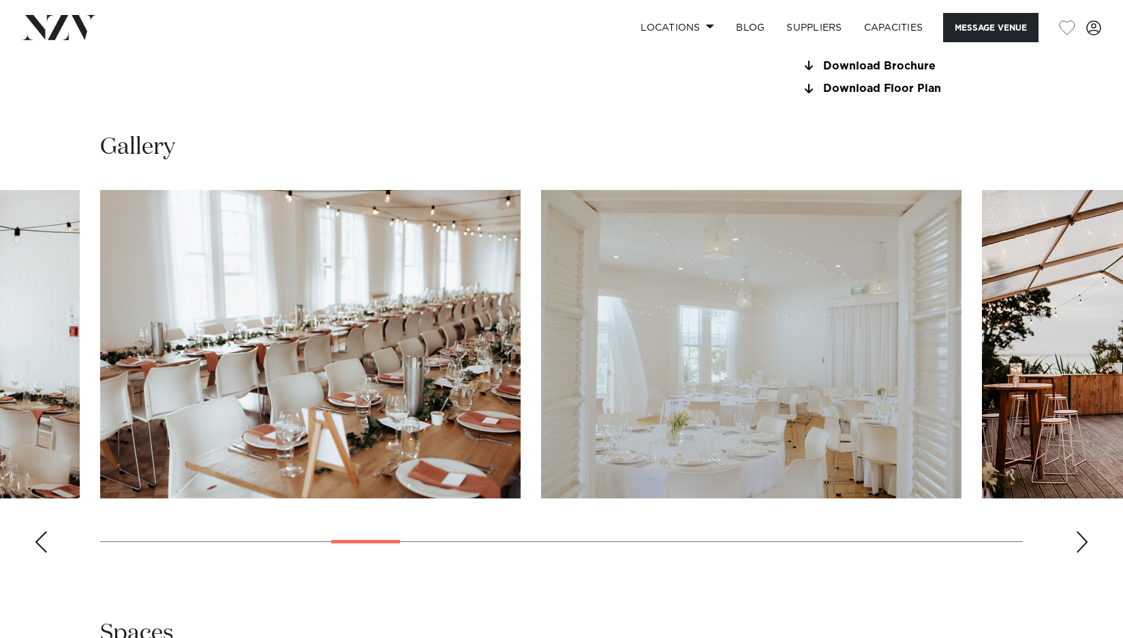
click at [40, 535] on div "Previous slide" at bounding box center [41, 542] width 14 height 22
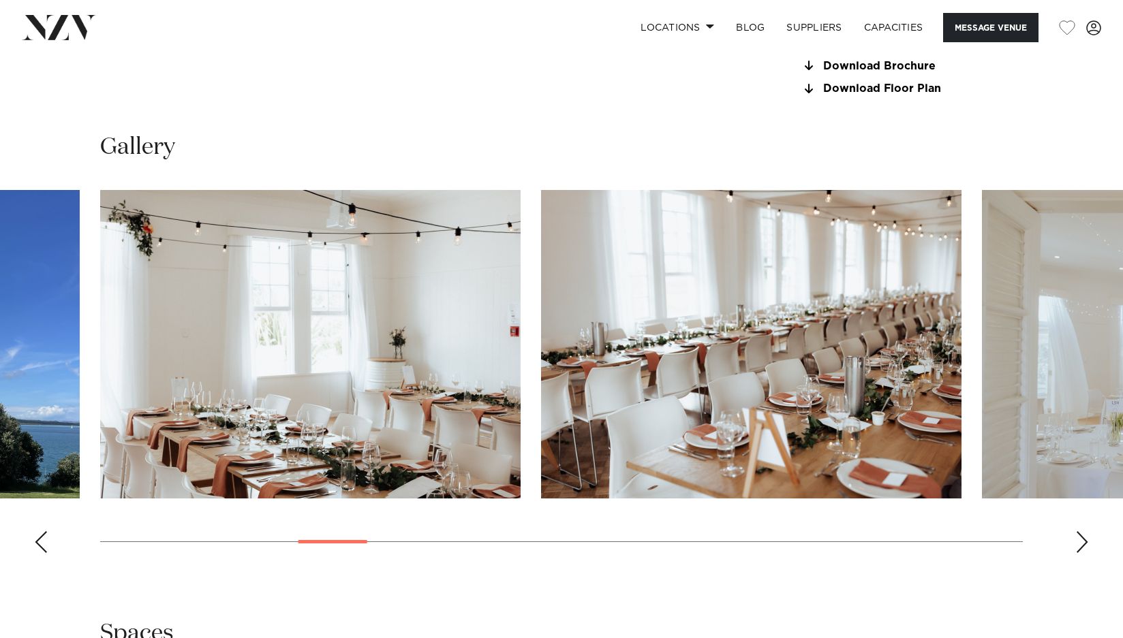
click at [40, 535] on div "Previous slide" at bounding box center [41, 542] width 14 height 22
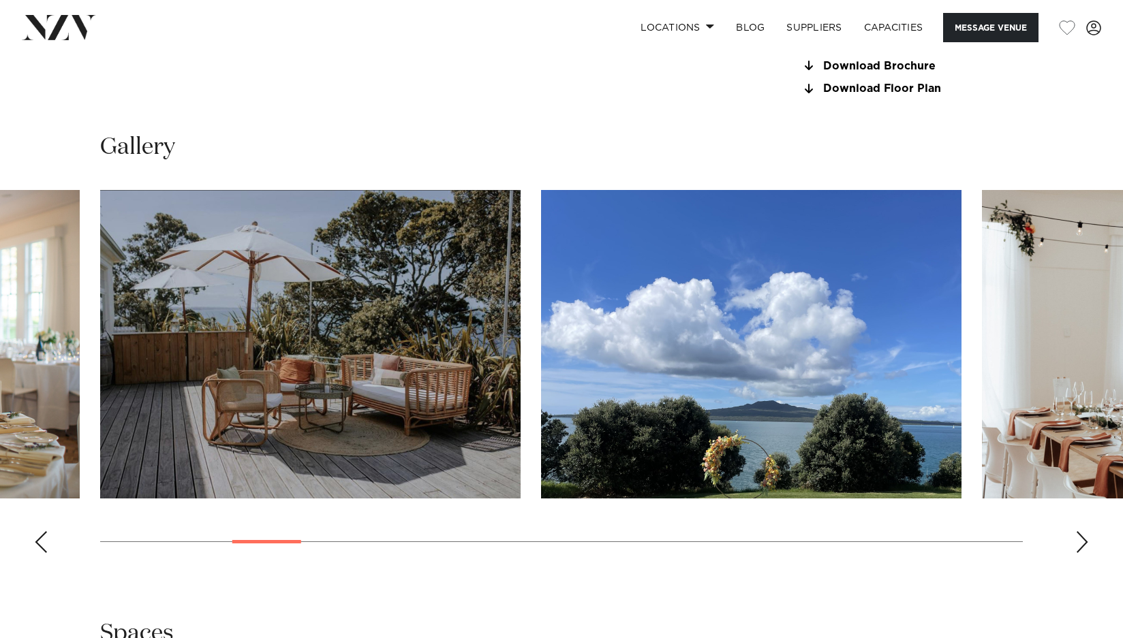
click at [40, 535] on div "Previous slide" at bounding box center [41, 542] width 14 height 22
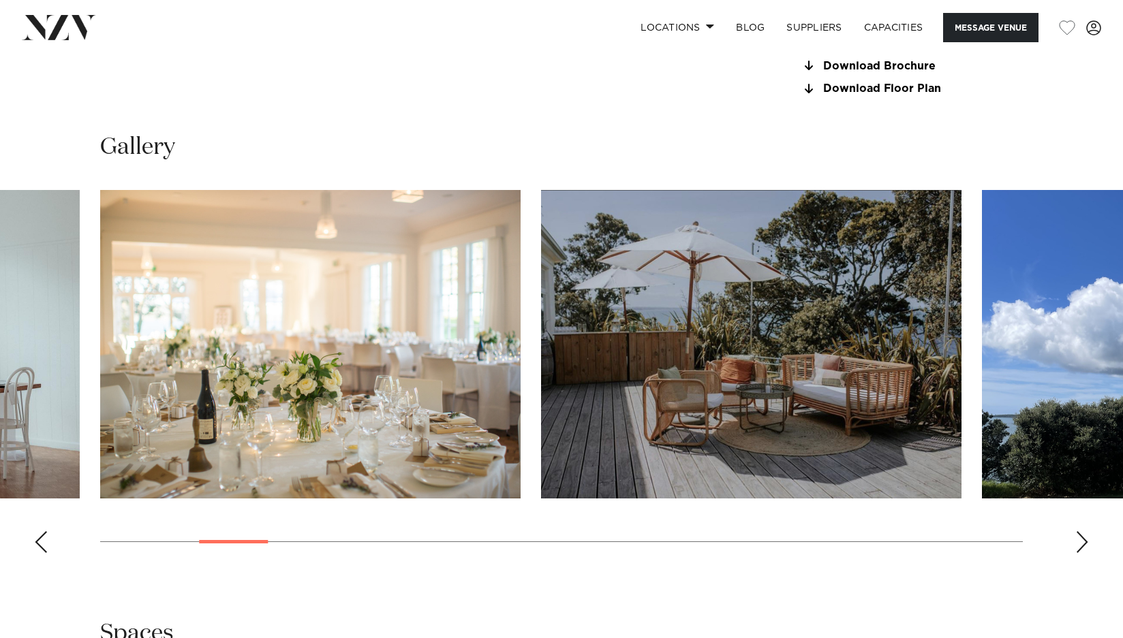
click at [40, 535] on div "Previous slide" at bounding box center [41, 542] width 14 height 22
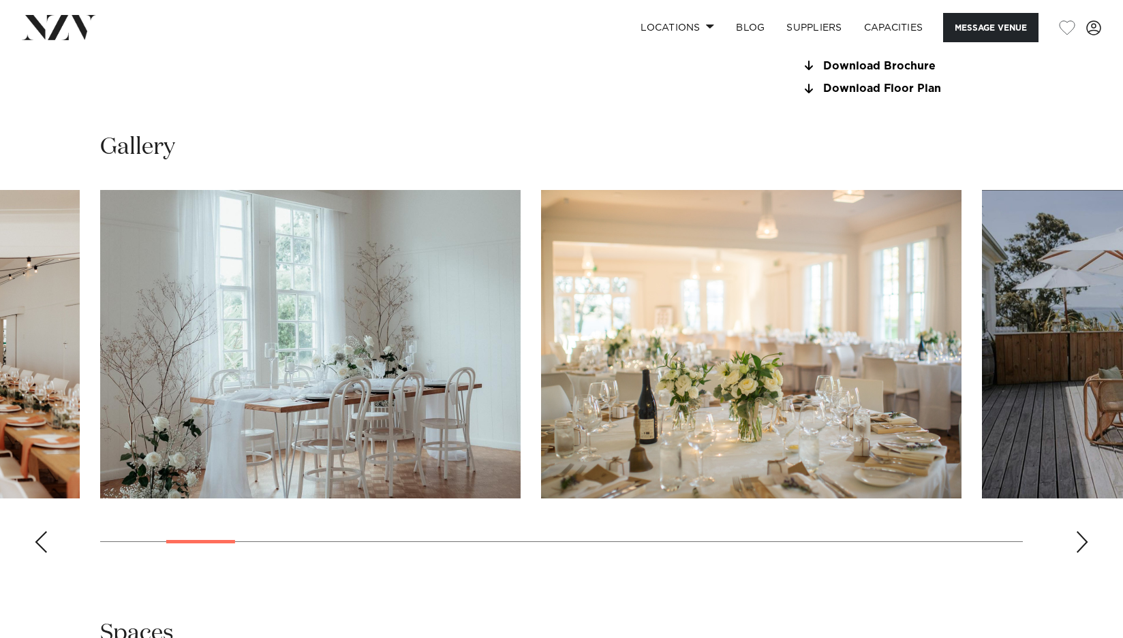
click at [40, 535] on div "Previous slide" at bounding box center [41, 542] width 14 height 22
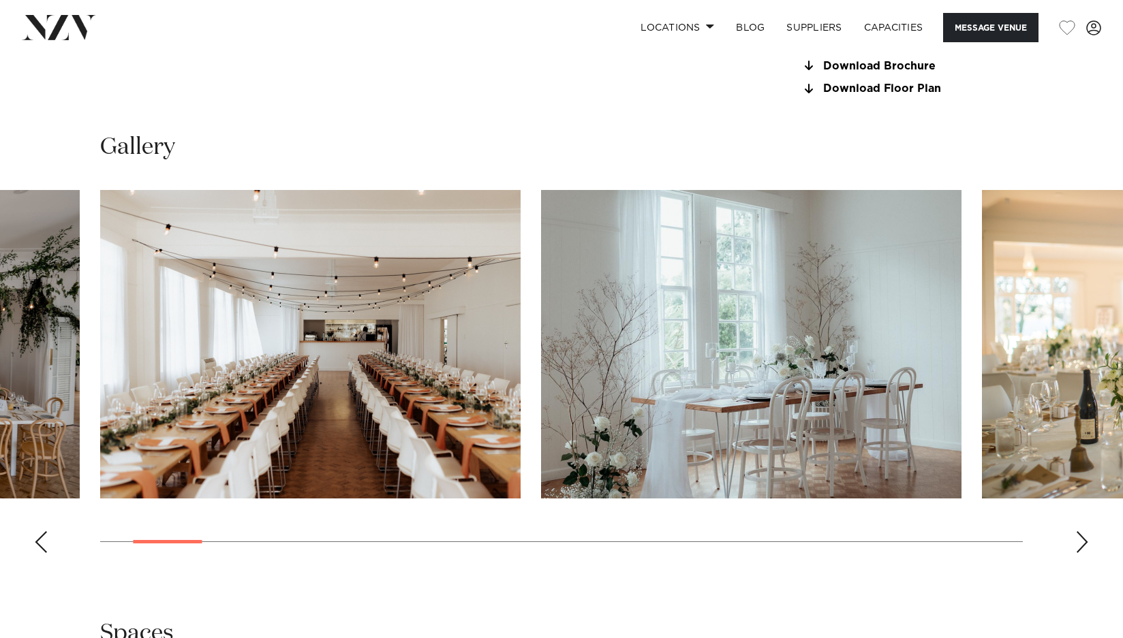
click at [40, 535] on div "Previous slide" at bounding box center [41, 542] width 14 height 22
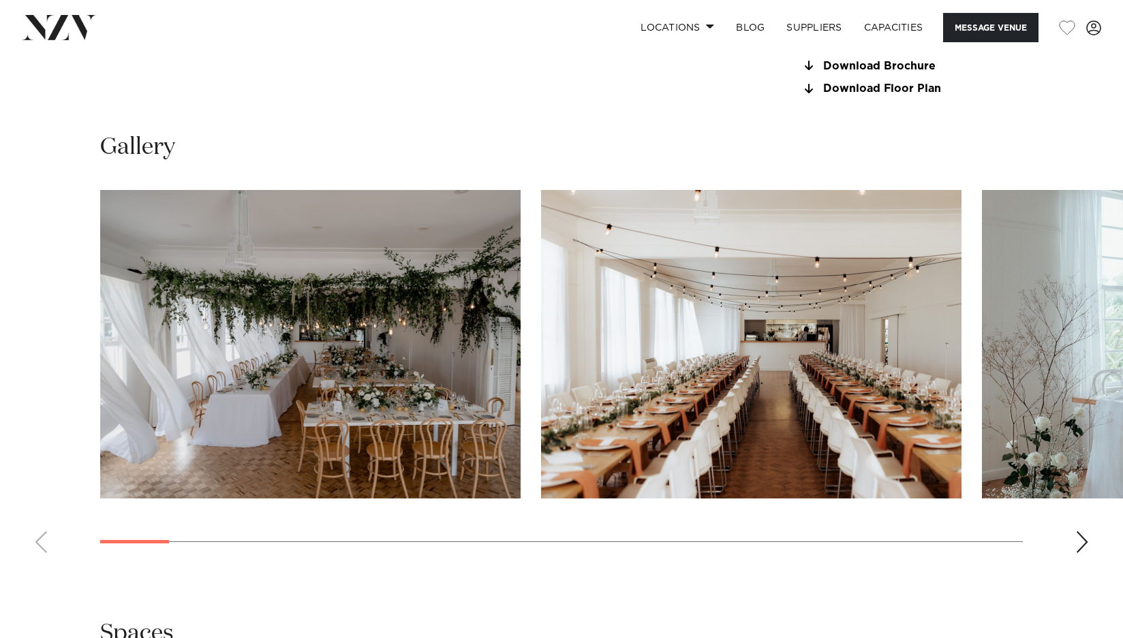
click at [40, 535] on swiper-container at bounding box center [561, 377] width 1123 height 374
click at [1085, 541] on div "Next slide" at bounding box center [1082, 542] width 14 height 22
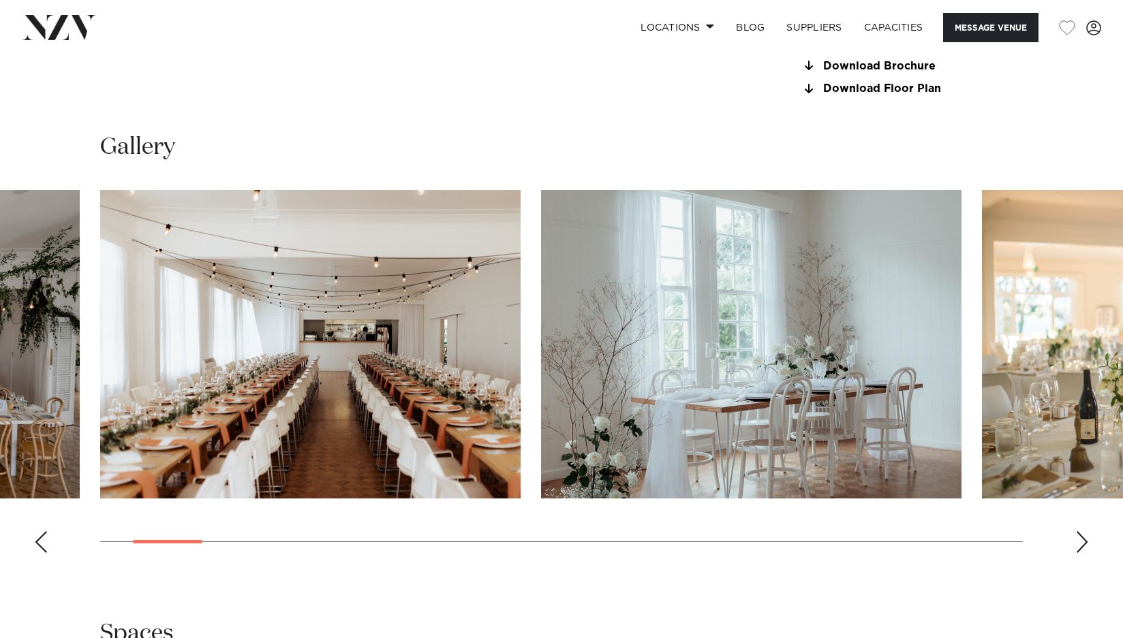
click at [1085, 541] on div "Next slide" at bounding box center [1082, 542] width 14 height 22
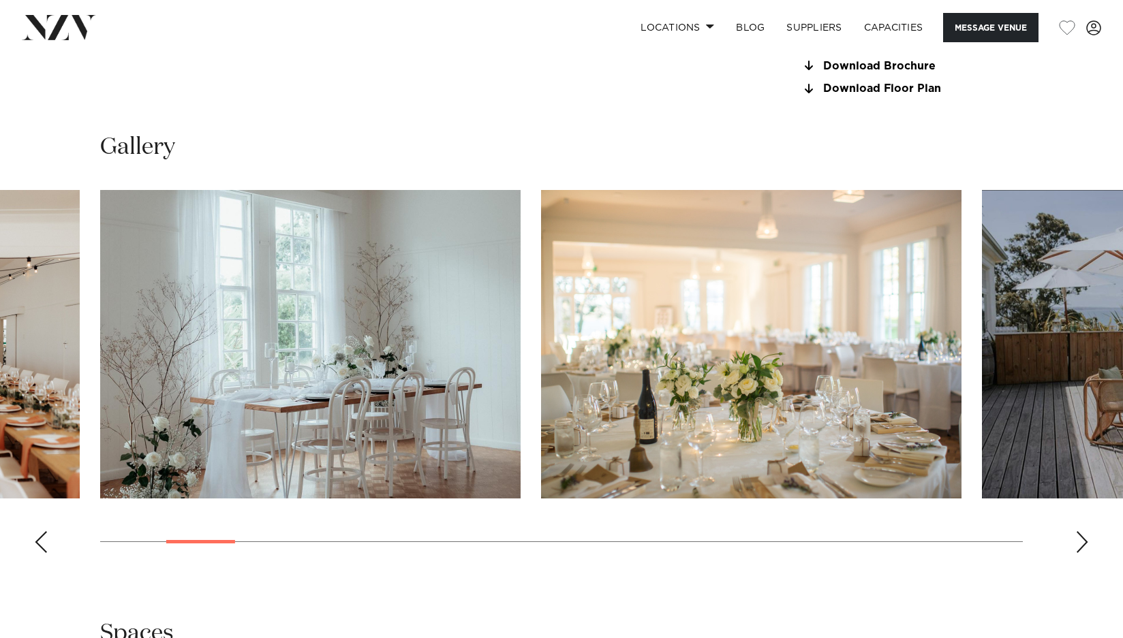
click at [1085, 542] on div "Next slide" at bounding box center [1082, 542] width 14 height 22
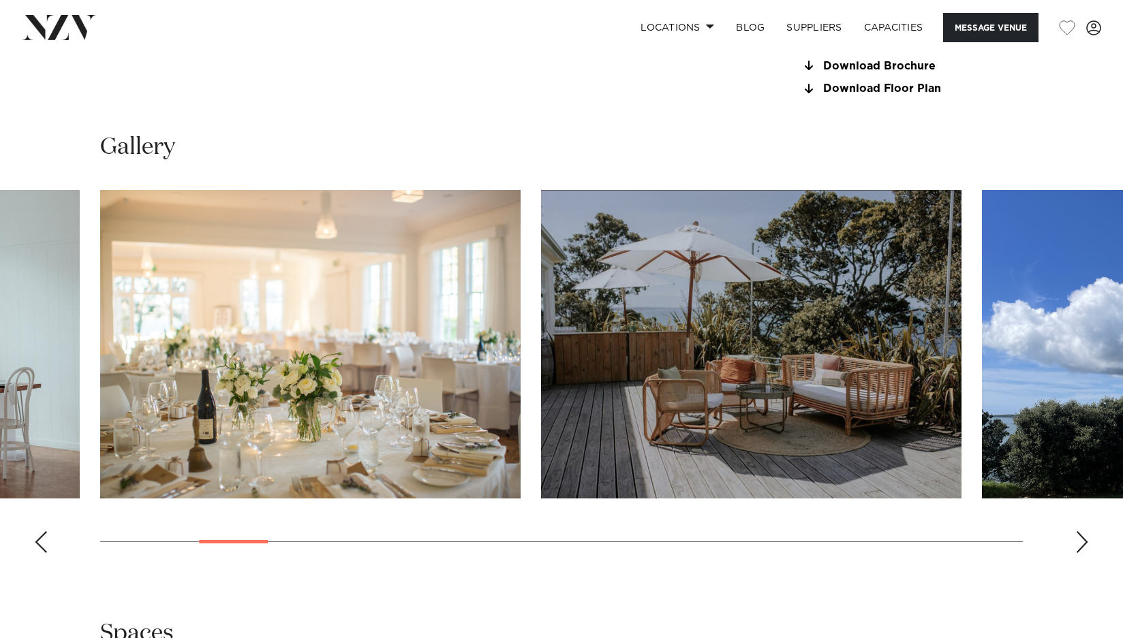
click at [1086, 542] on div "Next slide" at bounding box center [1082, 542] width 14 height 22
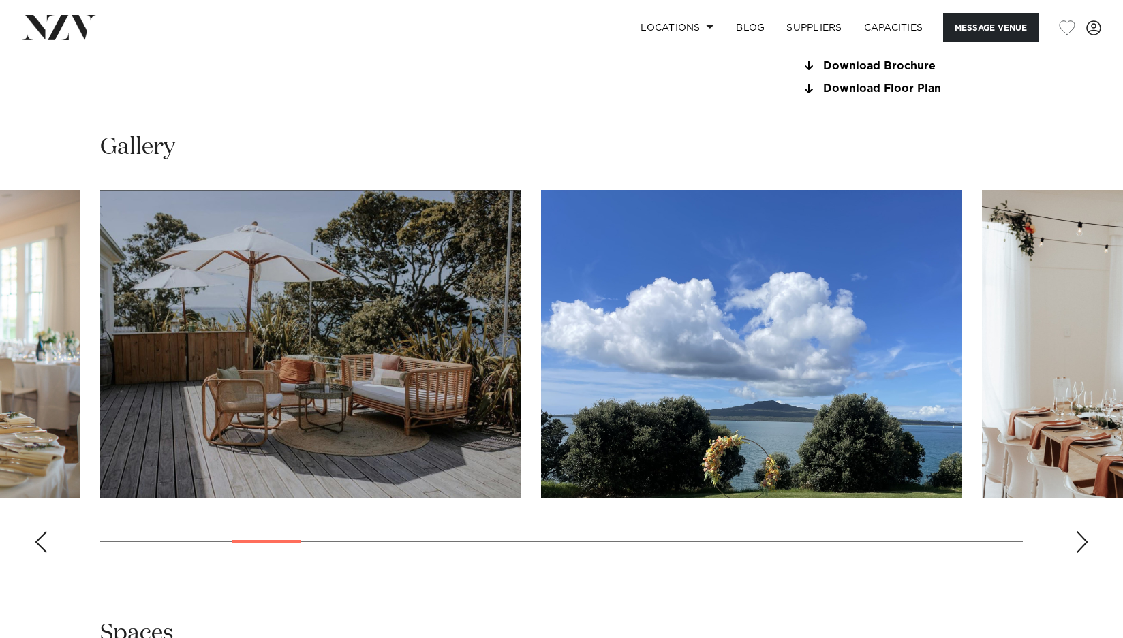
click at [1086, 542] on div "Next slide" at bounding box center [1082, 542] width 14 height 22
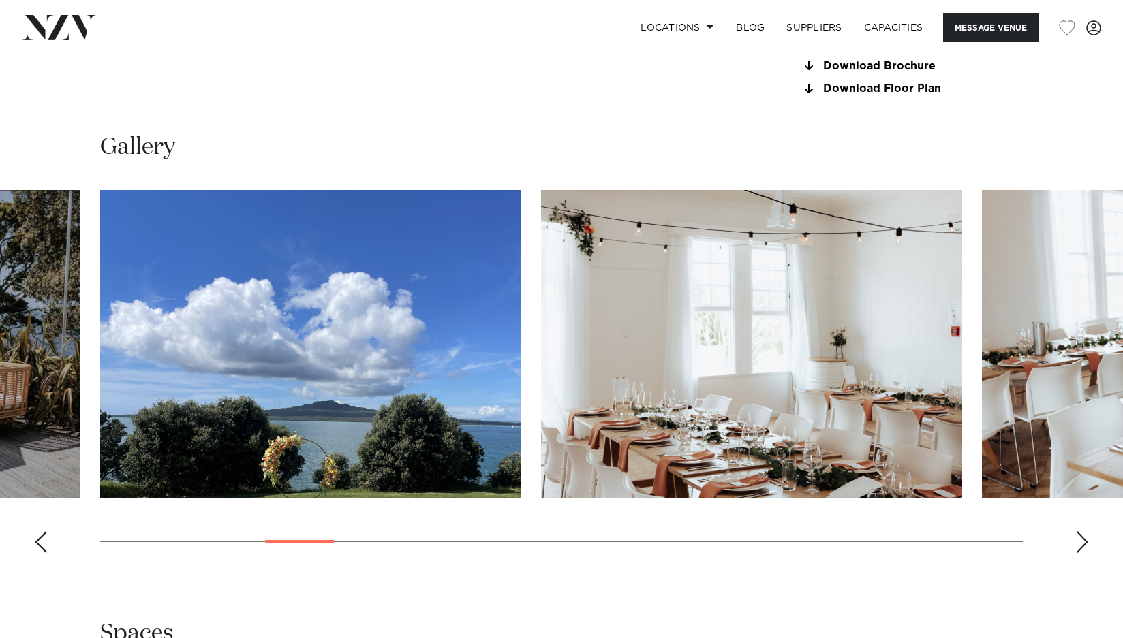
click at [1086, 542] on div "Next slide" at bounding box center [1082, 542] width 14 height 22
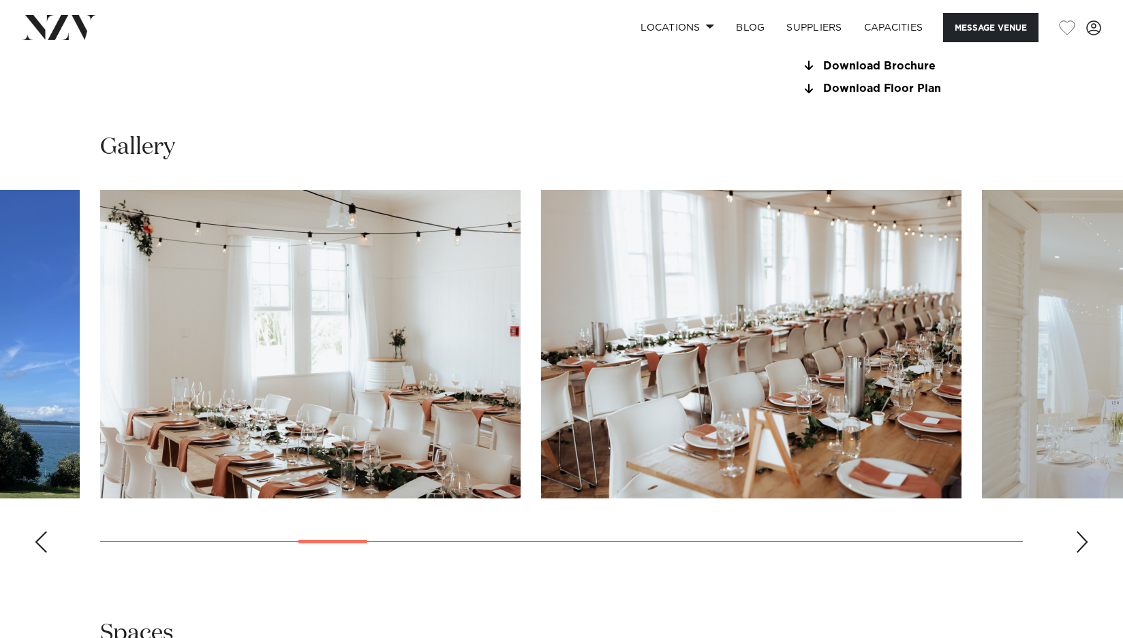
click at [1086, 542] on div "Next slide" at bounding box center [1082, 542] width 14 height 22
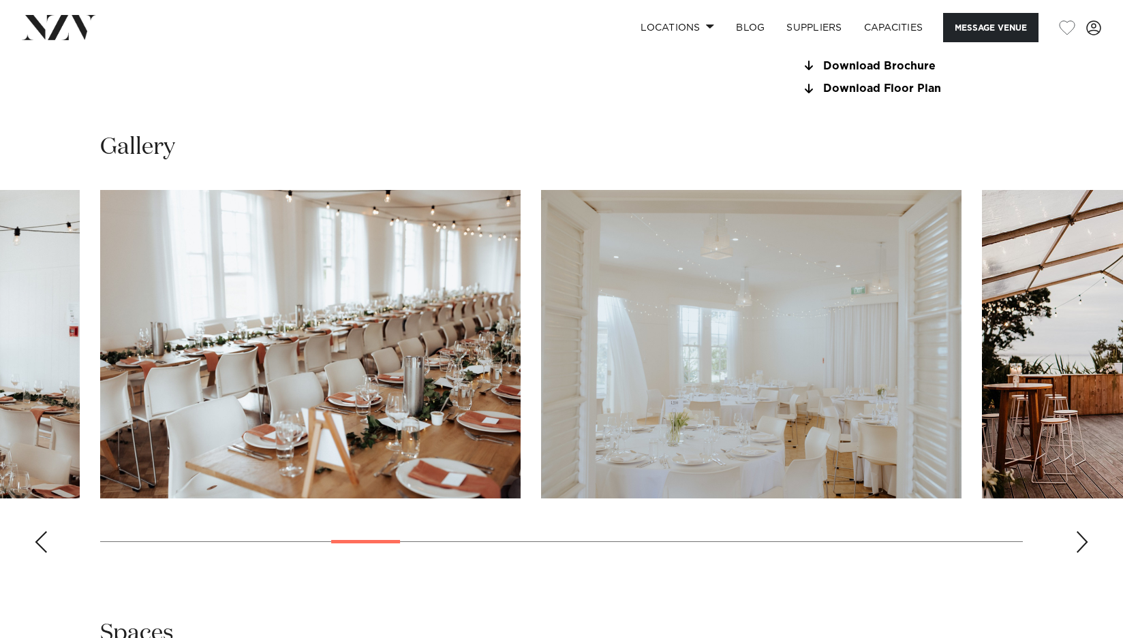
click at [1086, 543] on div "Next slide" at bounding box center [1082, 542] width 14 height 22
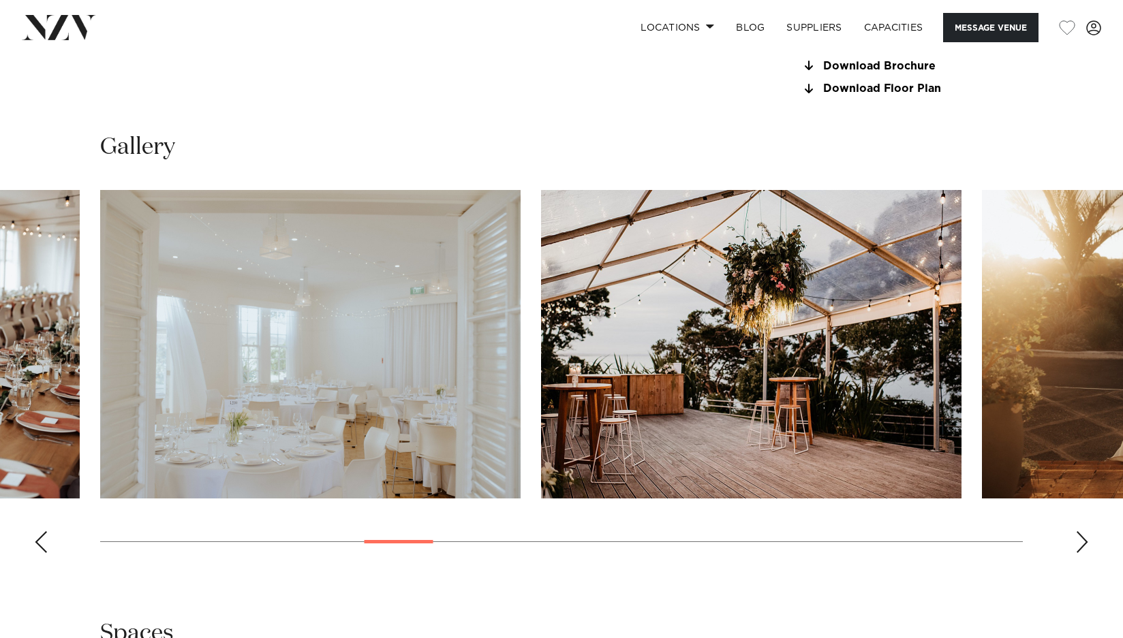
click at [1085, 544] on div "Next slide" at bounding box center [1082, 542] width 14 height 22
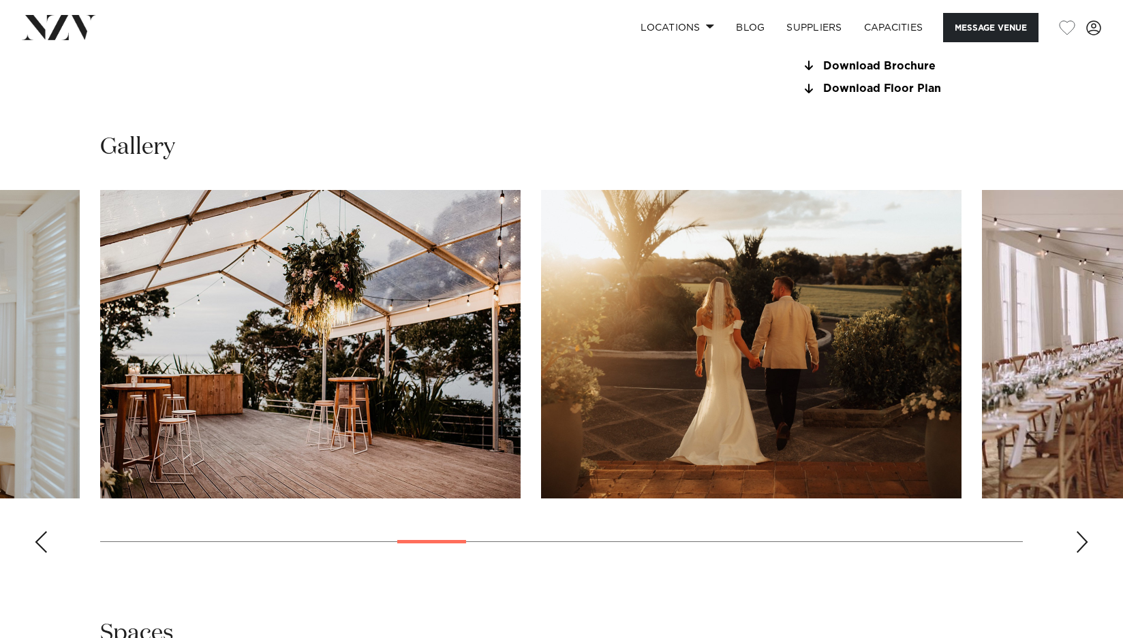
click at [1085, 545] on div "Next slide" at bounding box center [1082, 542] width 14 height 22
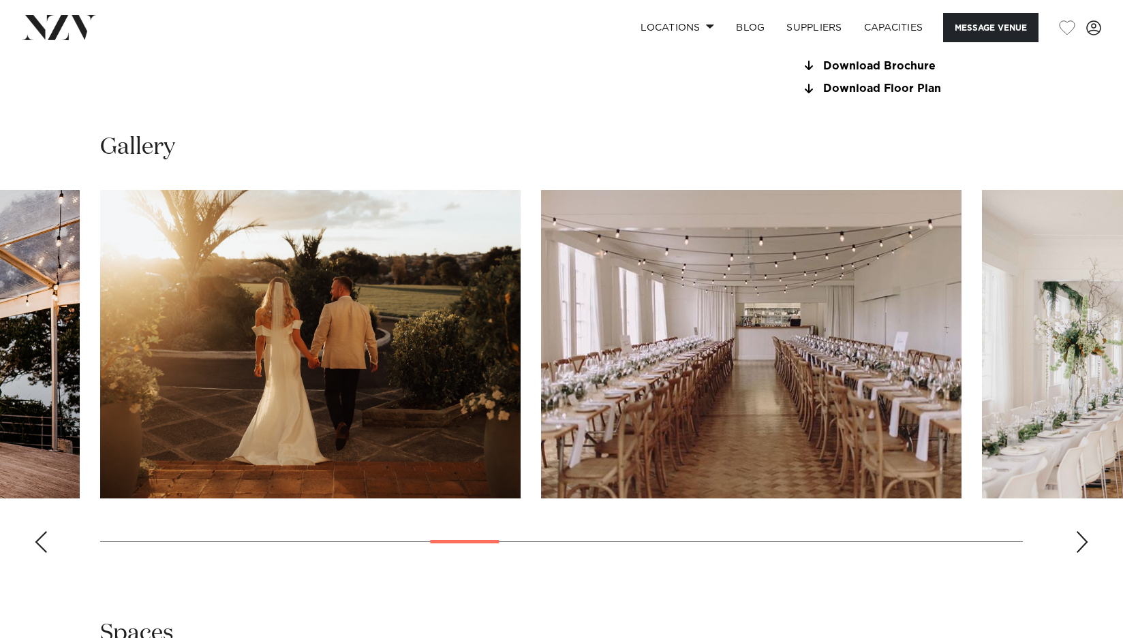
click at [1085, 545] on div "Next slide" at bounding box center [1082, 542] width 14 height 22
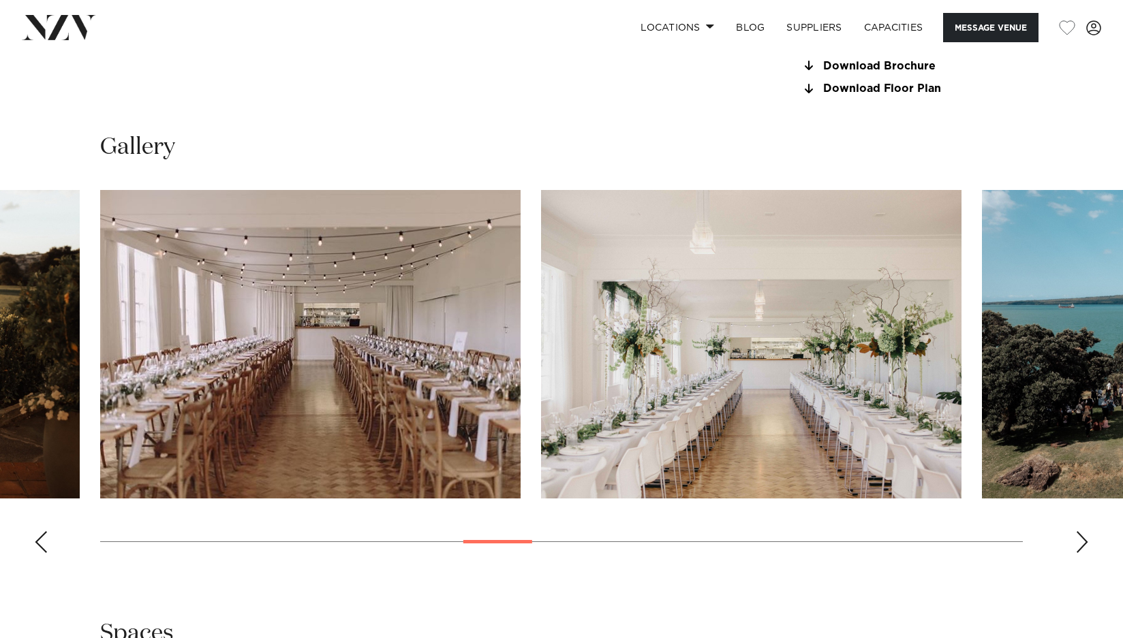
click at [1085, 542] on div "Next slide" at bounding box center [1082, 542] width 14 height 22
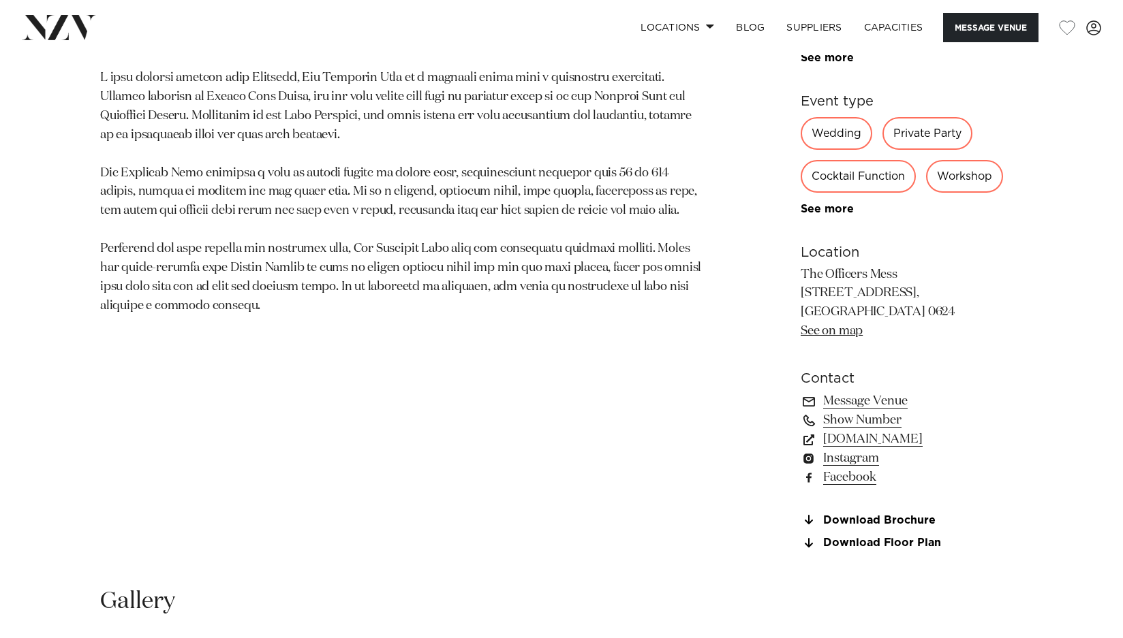
scroll to position [779, 0]
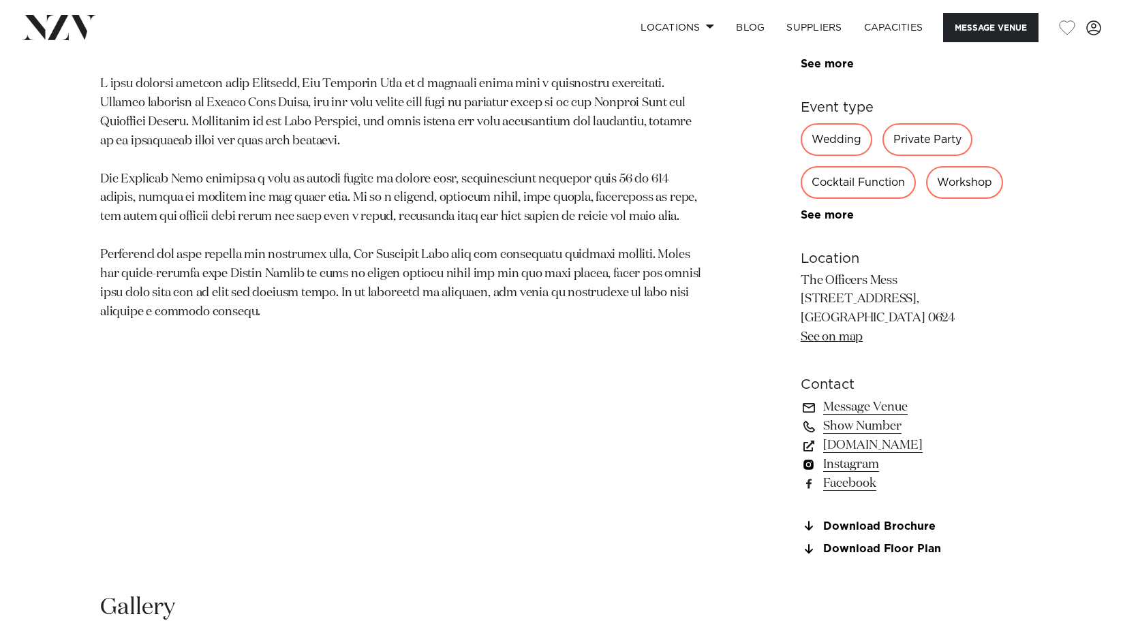
click at [844, 467] on link "Instagram" at bounding box center [912, 464] width 222 height 19
